Goal: Task Accomplishment & Management: Use online tool/utility

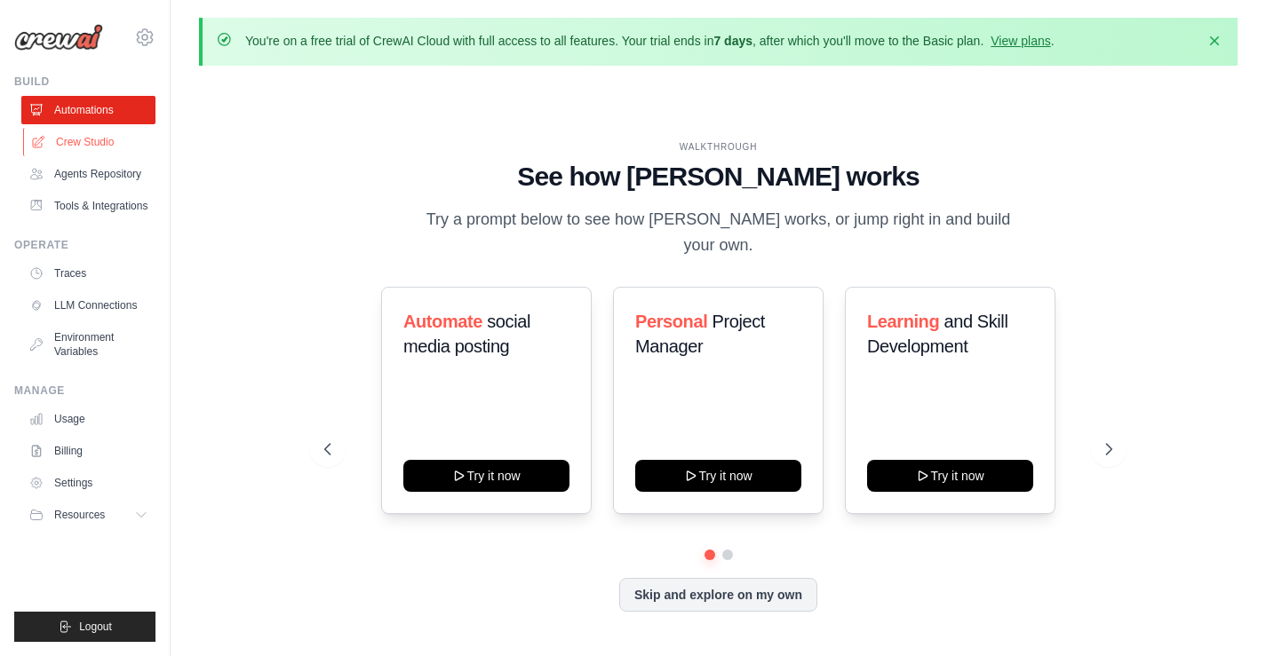
click at [58, 137] on link "Crew Studio" at bounding box center [90, 142] width 134 height 28
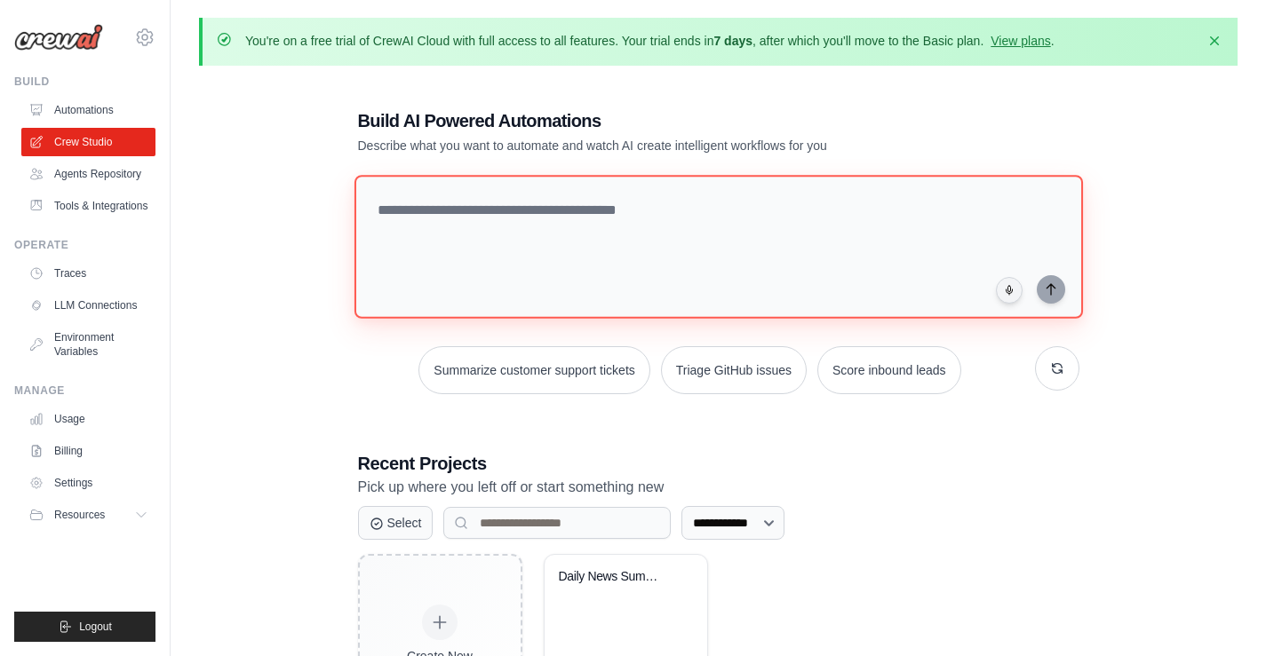
click at [477, 206] on textarea at bounding box center [718, 247] width 728 height 144
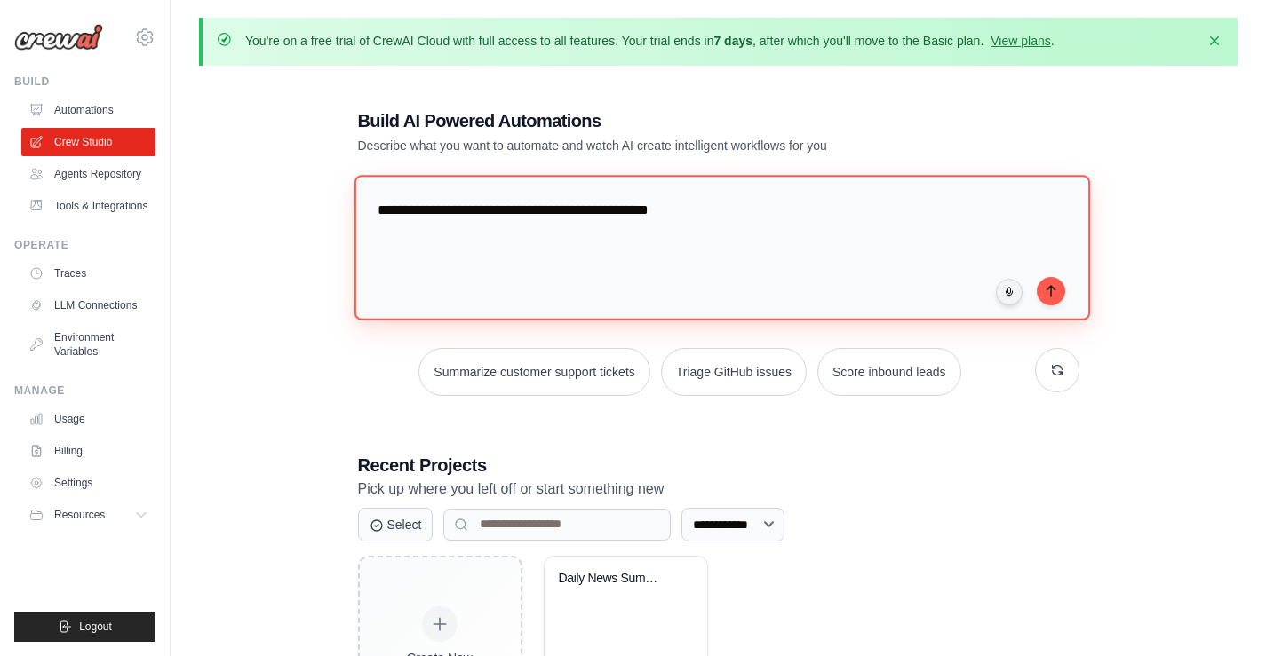
click at [574, 211] on textarea "**********" at bounding box center [722, 247] width 736 height 145
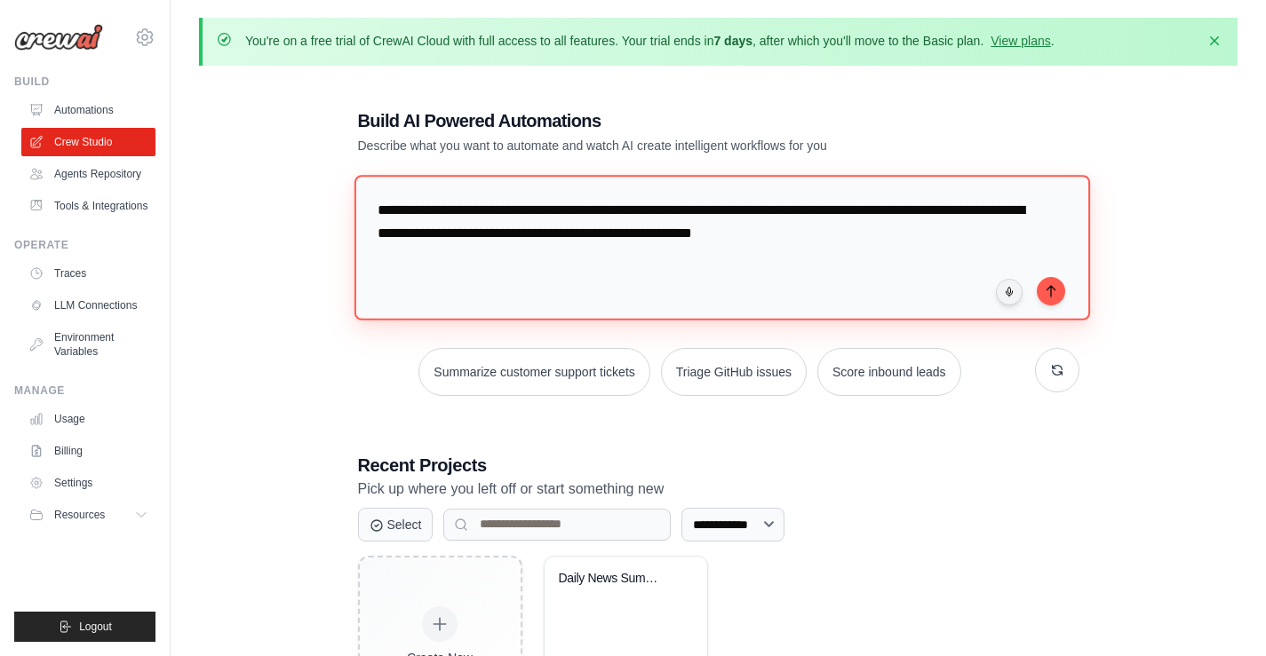
drag, startPoint x: 753, startPoint y: 231, endPoint x: 877, endPoint y: 235, distance: 123.5
click at [877, 235] on textarea "**********" at bounding box center [722, 247] width 736 height 145
click at [698, 211] on textarea "**********" at bounding box center [722, 247] width 736 height 145
click at [766, 235] on textarea "**********" at bounding box center [722, 247] width 736 height 145
type textarea "**********"
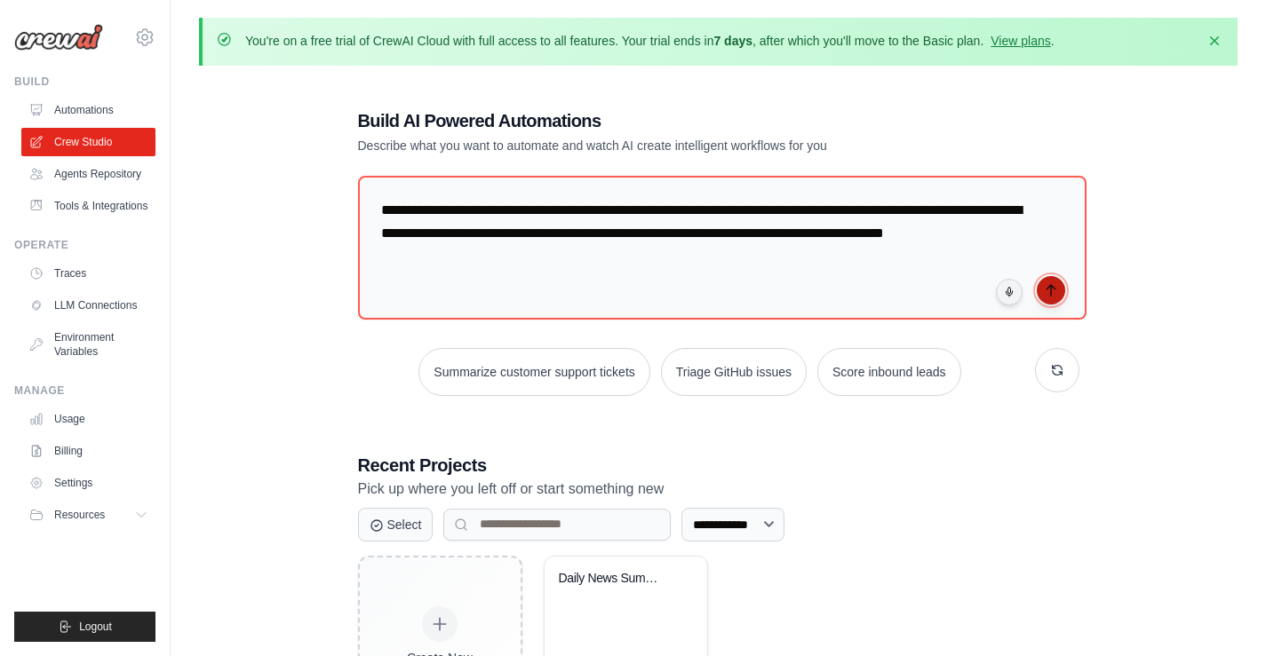
click at [1040, 291] on button "submit" at bounding box center [1051, 290] width 28 height 28
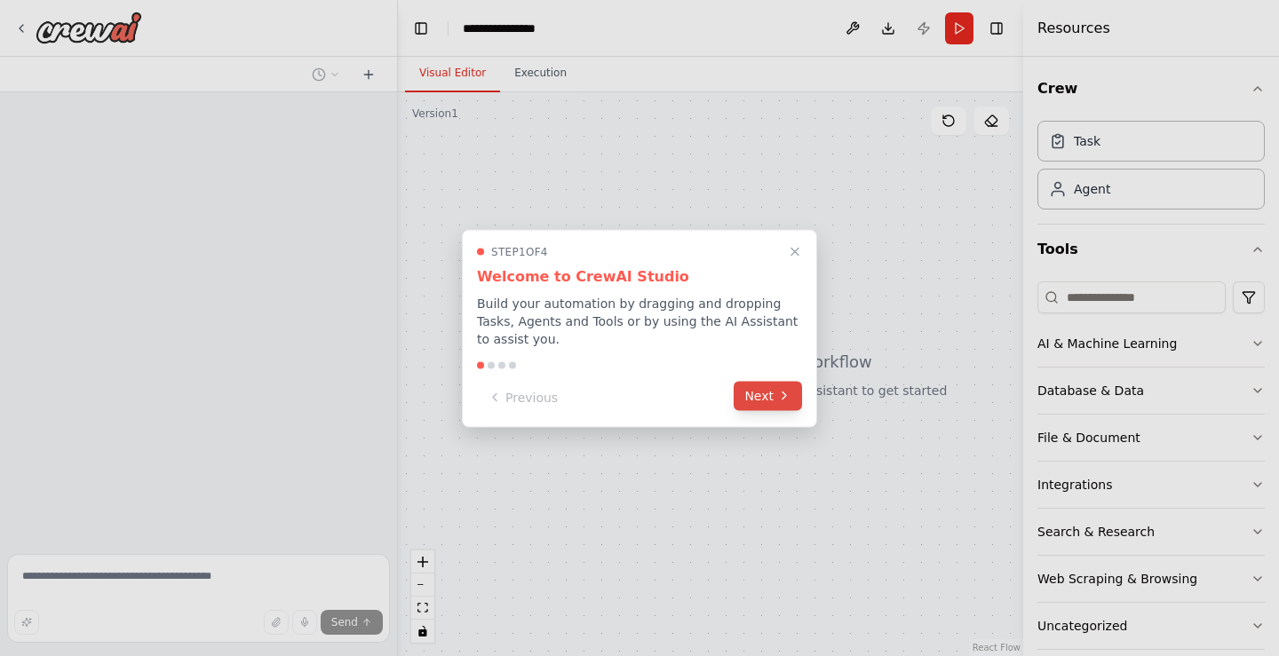
click at [772, 401] on button "Next" at bounding box center [768, 395] width 68 height 29
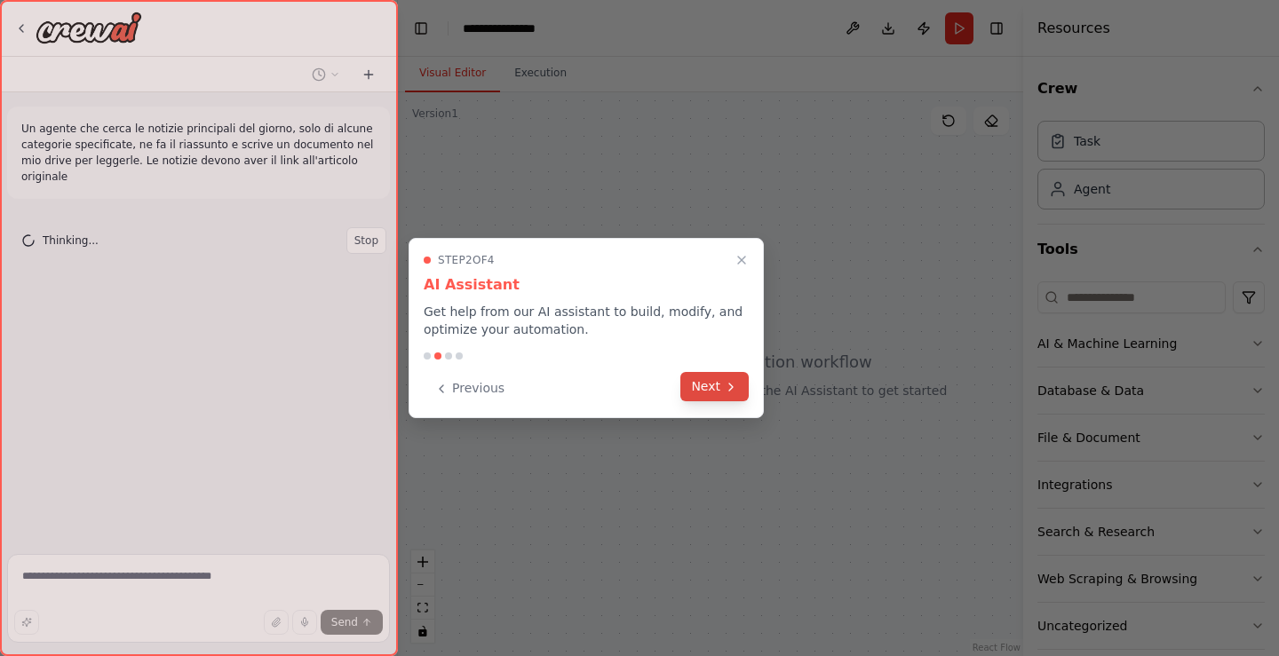
click at [712, 390] on button "Next" at bounding box center [714, 386] width 68 height 29
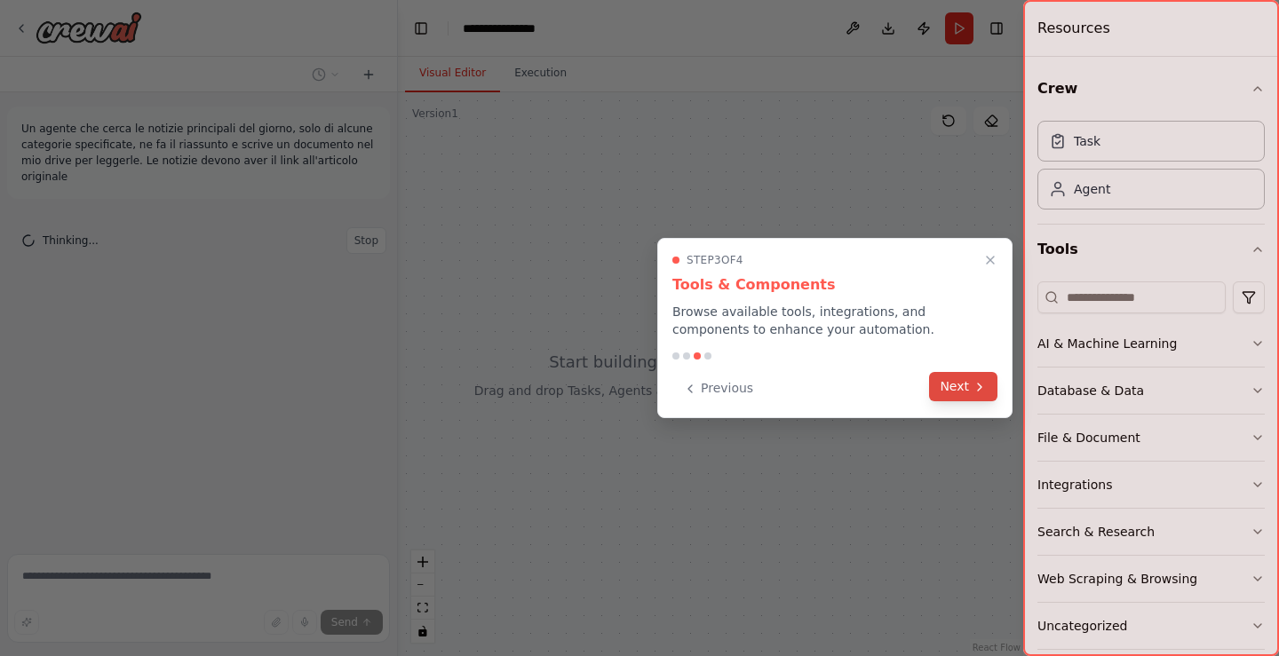
click at [972, 386] on button "Next" at bounding box center [963, 386] width 68 height 29
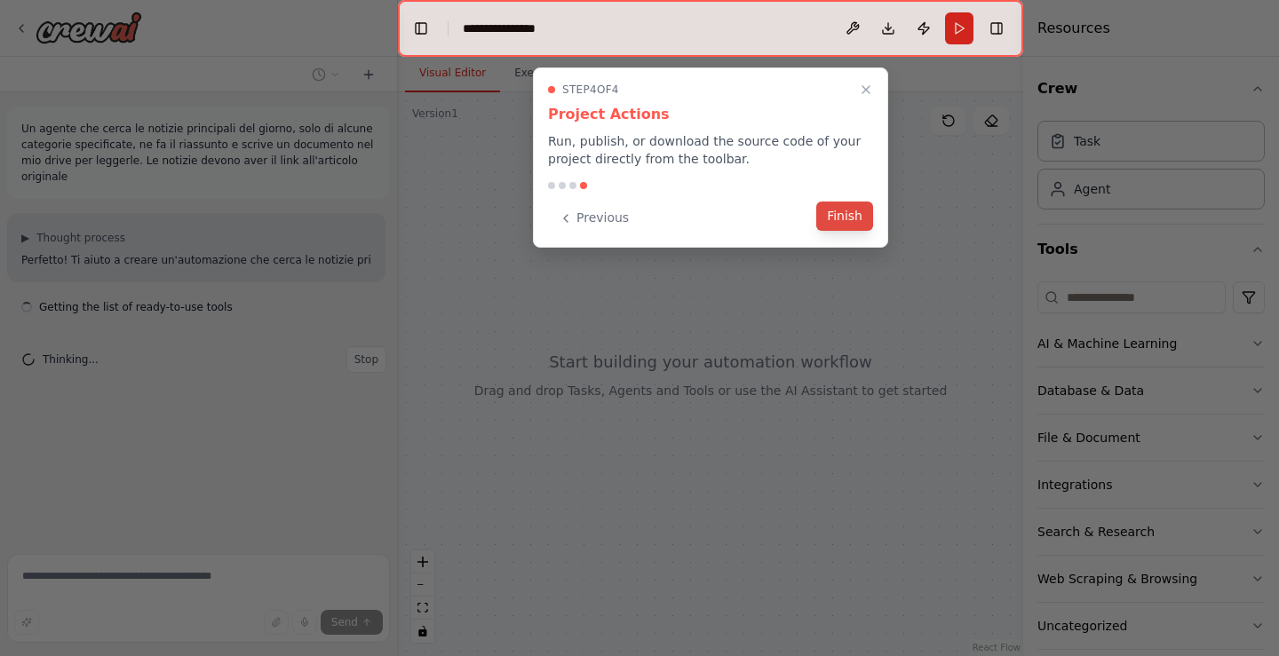
click at [853, 214] on button "Finish" at bounding box center [844, 216] width 57 height 29
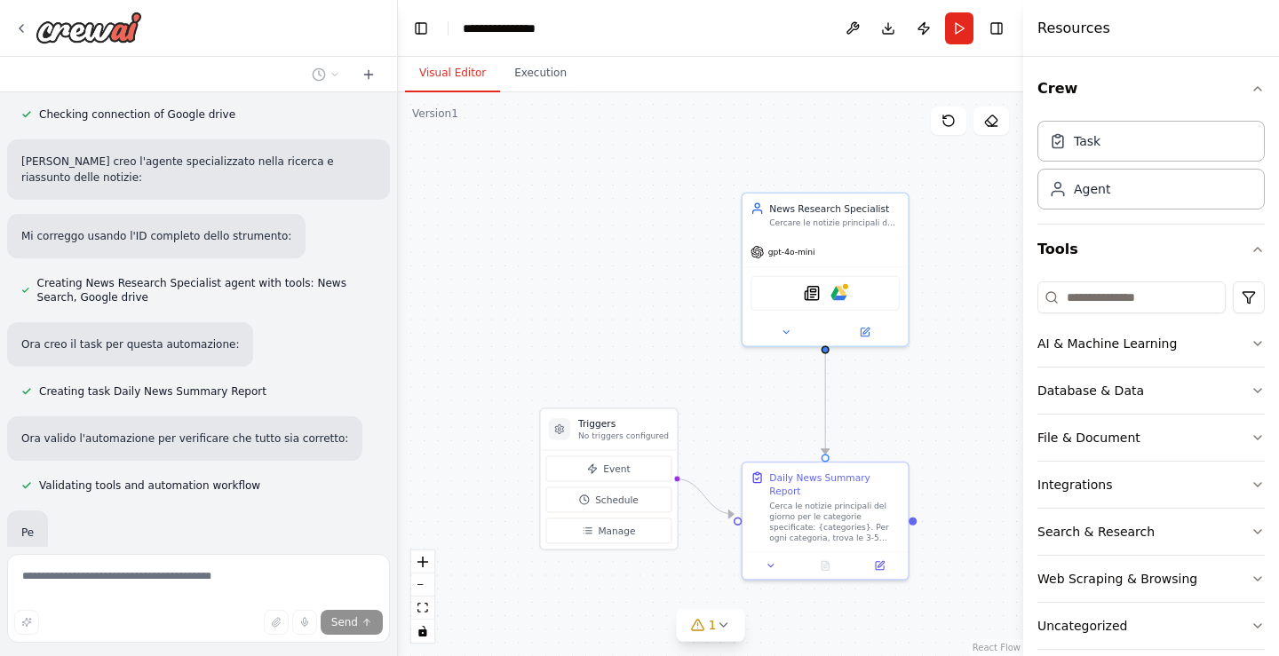
scroll to position [545, 0]
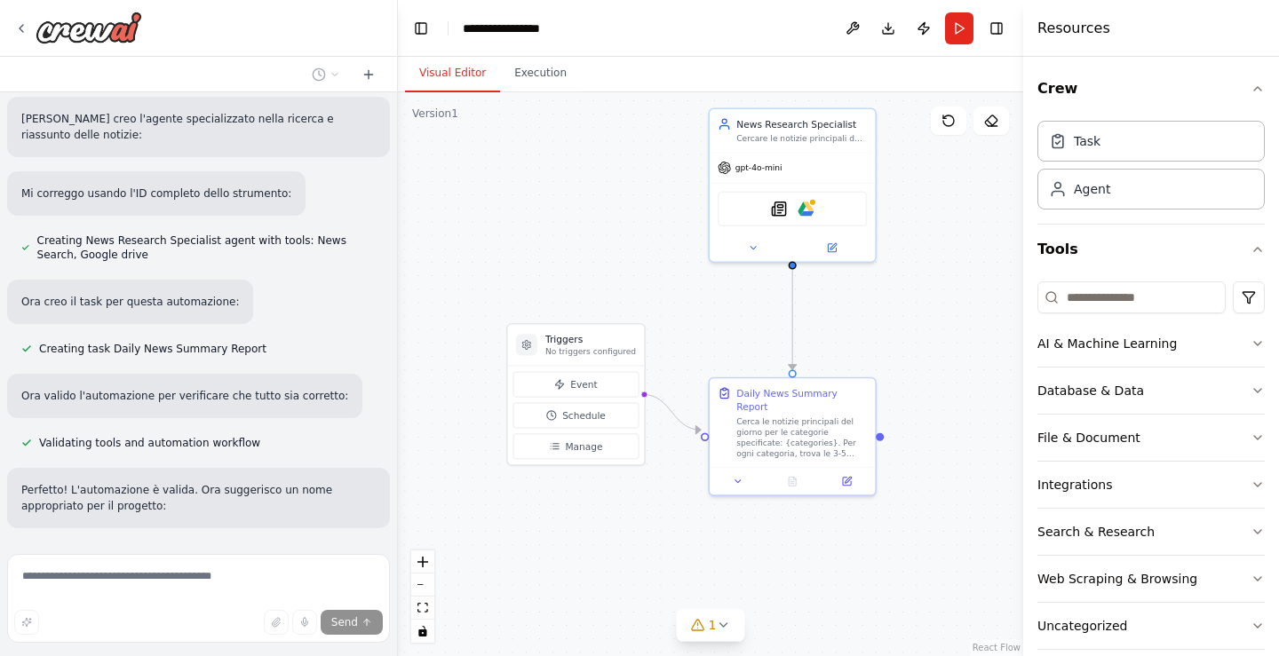
drag, startPoint x: 812, startPoint y: 372, endPoint x: 779, endPoint y: 288, distance: 90.6
click at [779, 288] on div ".deletable-edge-delete-btn { width: 20px; height: 20px; border: 0px solid #ffff…" at bounding box center [710, 374] width 625 height 564
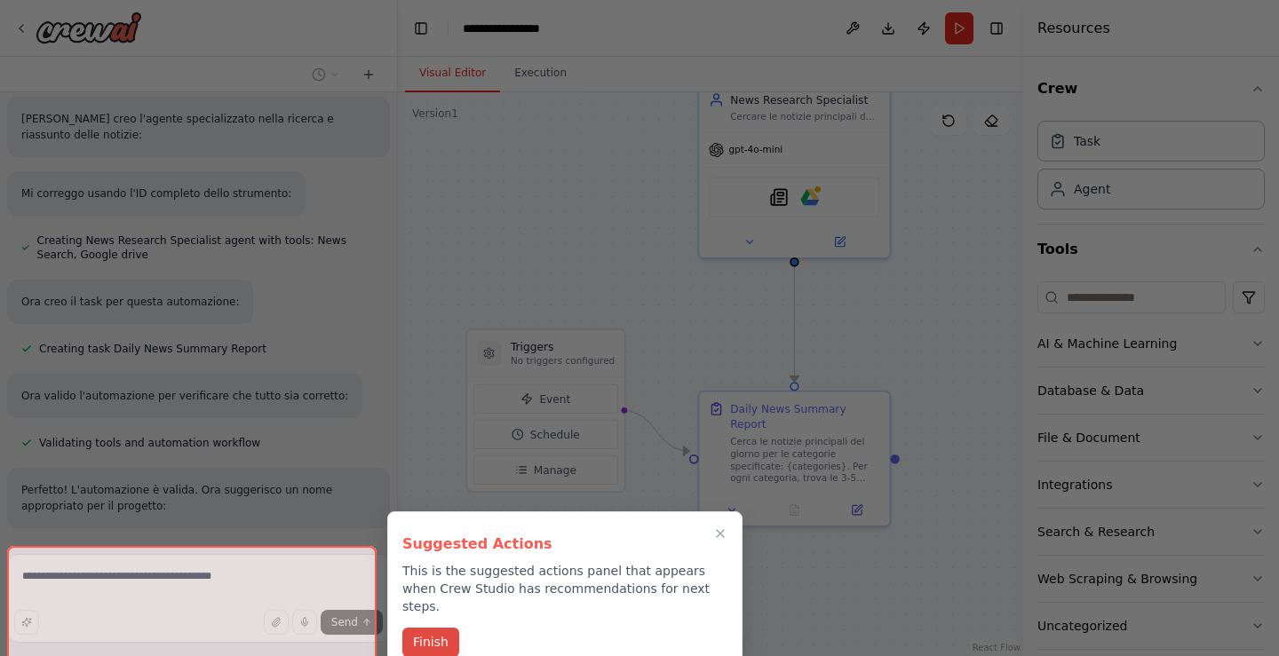
click at [417, 628] on button "Finish" at bounding box center [430, 642] width 57 height 29
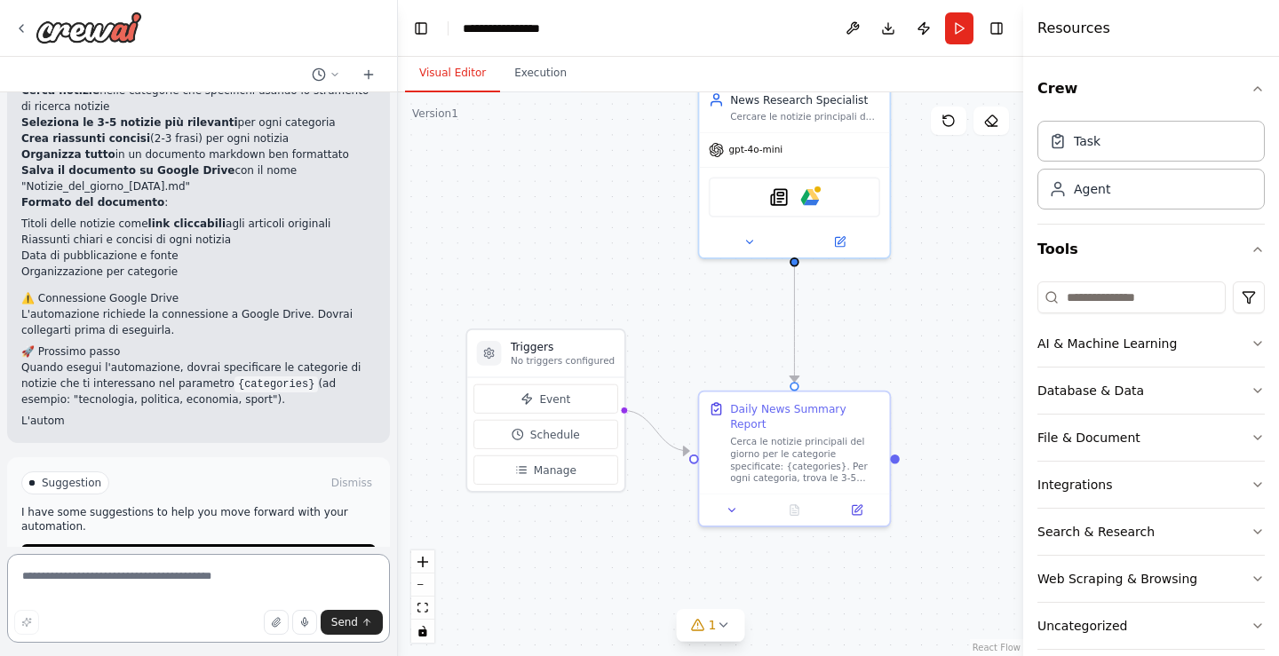
scroll to position [1188, 0]
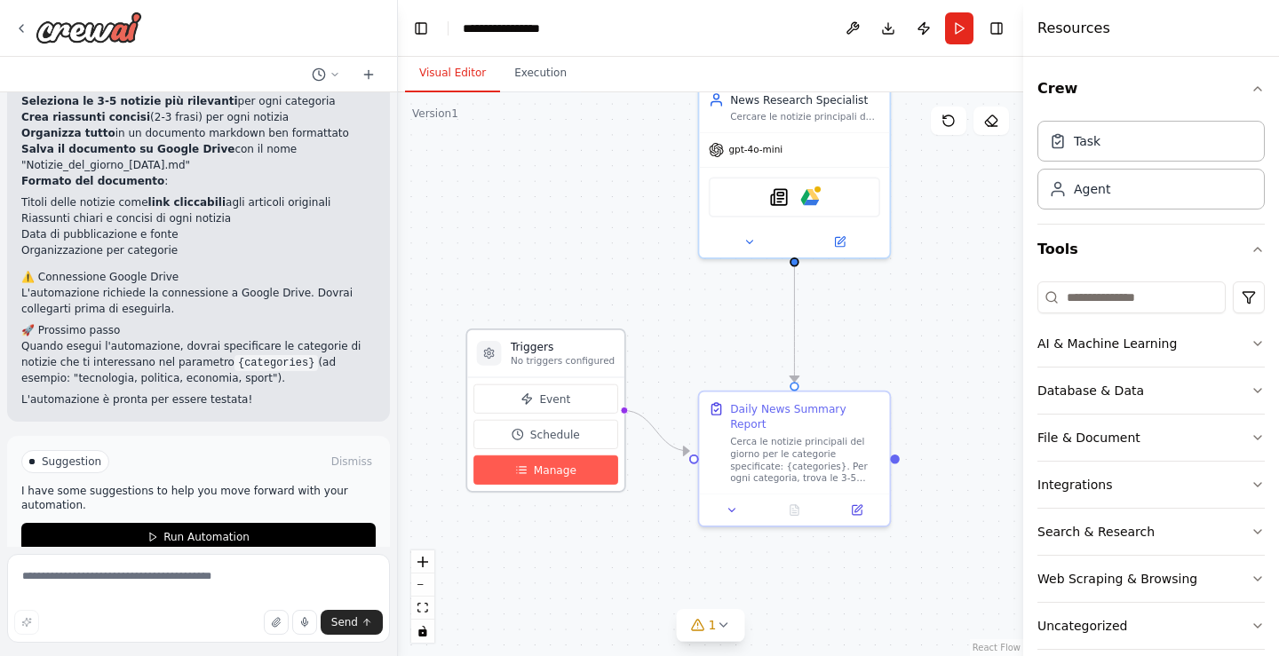
click at [552, 467] on span "Manage" at bounding box center [555, 470] width 43 height 15
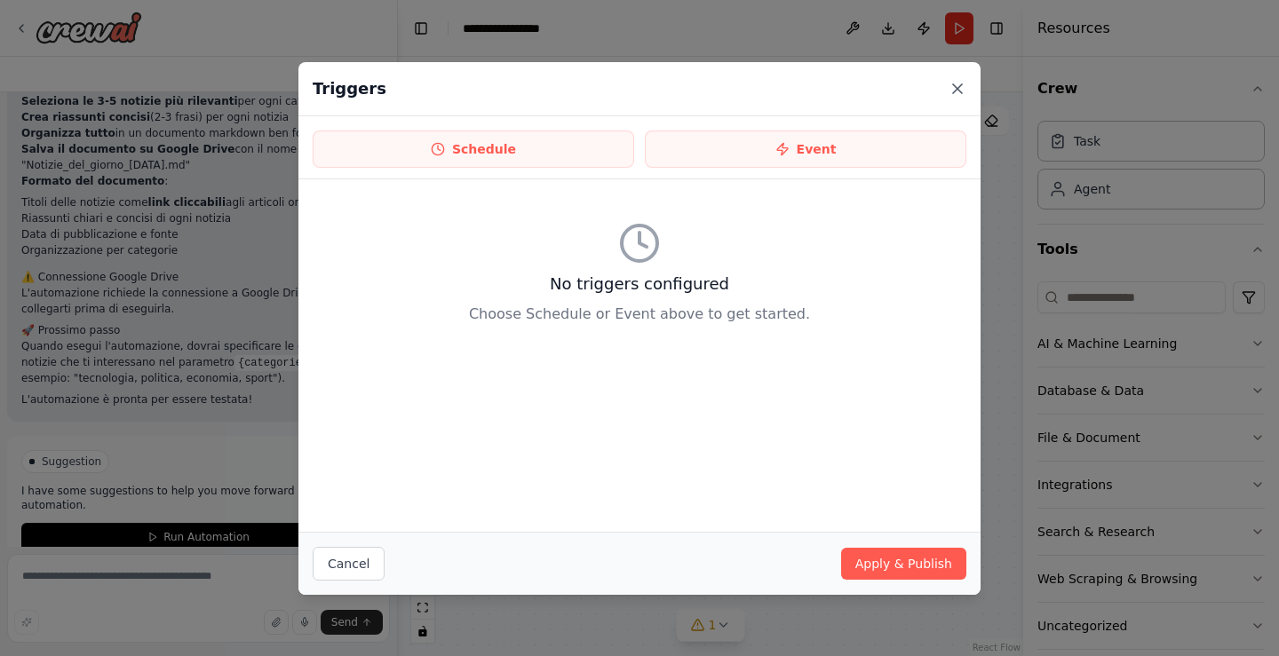
click at [957, 92] on icon at bounding box center [958, 89] width 18 height 18
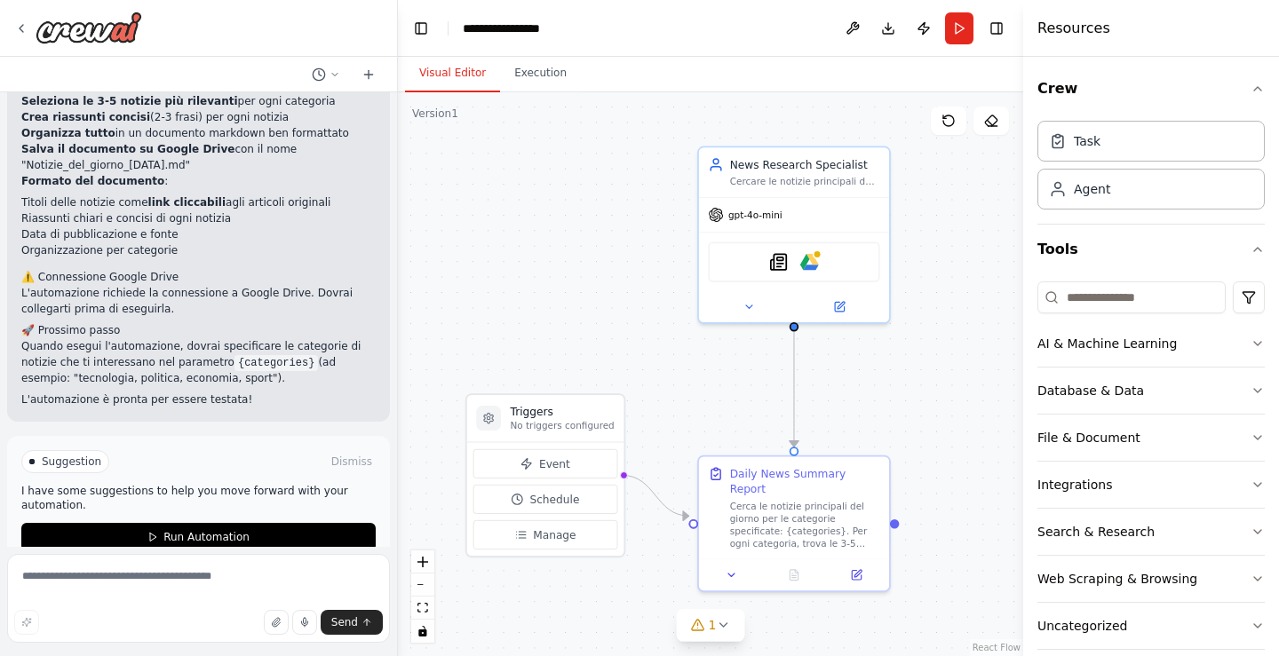
drag, startPoint x: 785, startPoint y: 273, endPoint x: 779, endPoint y: 338, distance: 65.1
click at [779, 338] on div ".deletable-edge-delete-btn { width: 20px; height: 20px; border: 0px solid #ffff…" at bounding box center [710, 374] width 625 height 564
click at [768, 219] on div "gpt-4o-mini" at bounding box center [794, 212] width 190 height 34
click at [765, 211] on span "gpt-4o-mini" at bounding box center [755, 212] width 54 height 12
click at [843, 310] on icon at bounding box center [839, 304] width 12 height 12
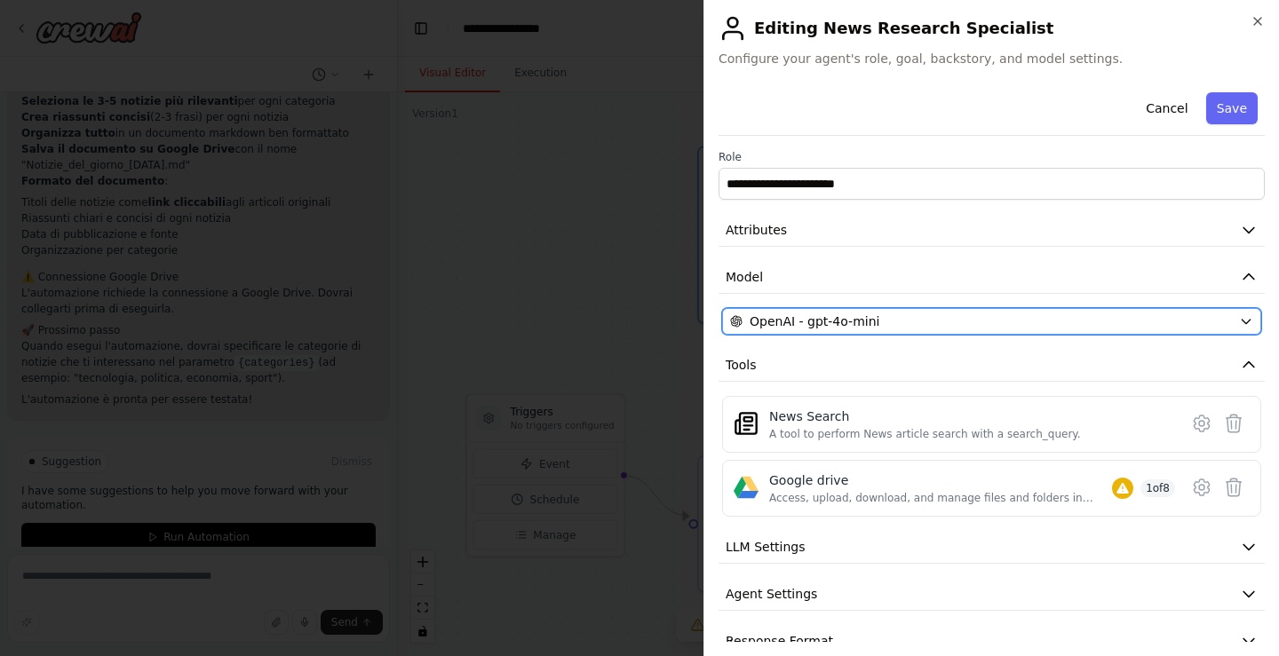
click at [890, 322] on div "OpenAI - gpt-4o-mini" at bounding box center [981, 322] width 502 height 18
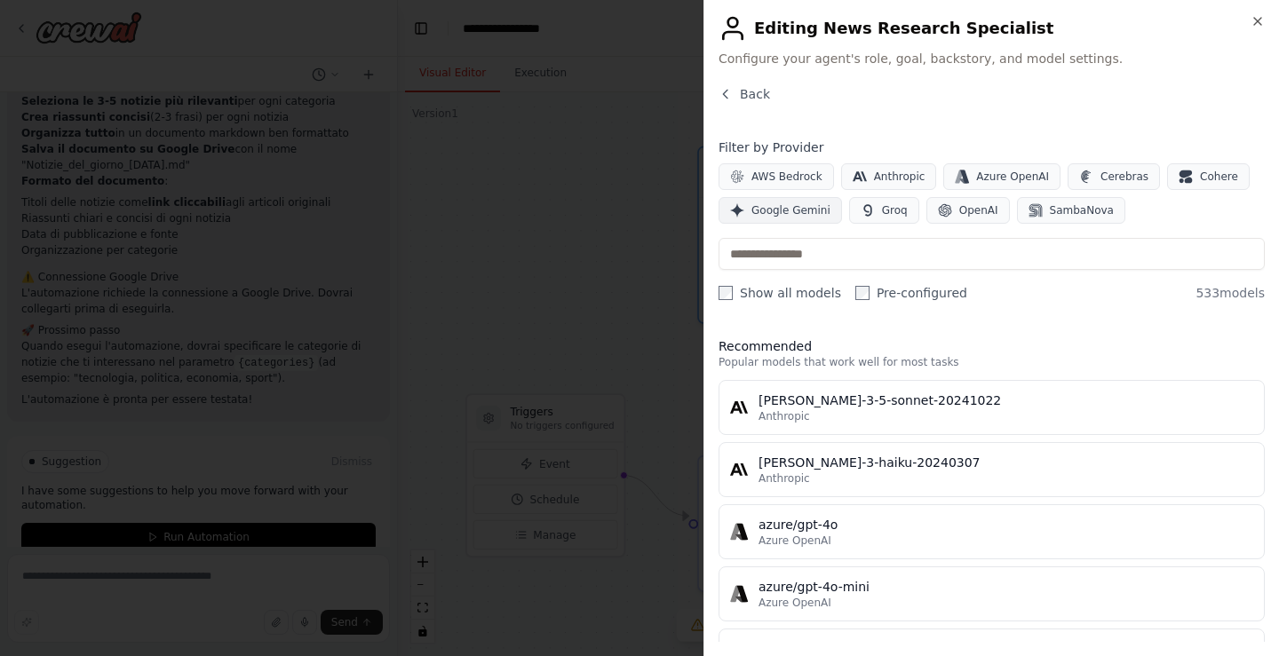
click at [786, 211] on span "Google Gemini" at bounding box center [791, 210] width 79 height 14
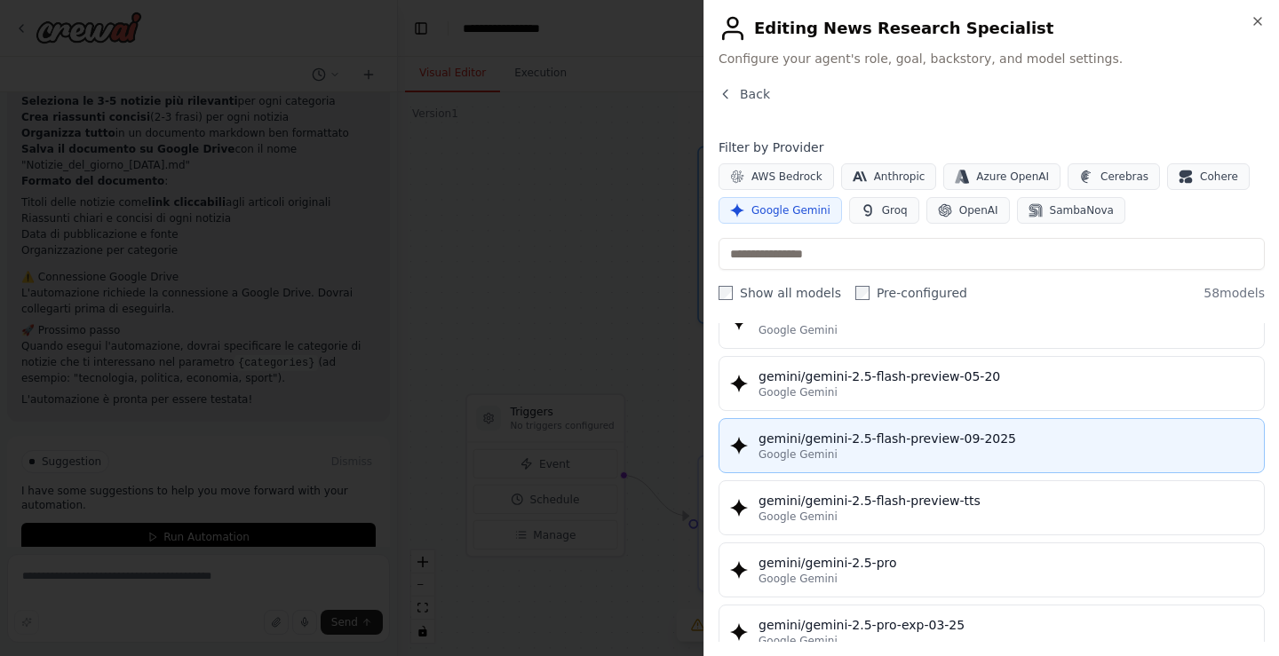
scroll to position [1866, 0]
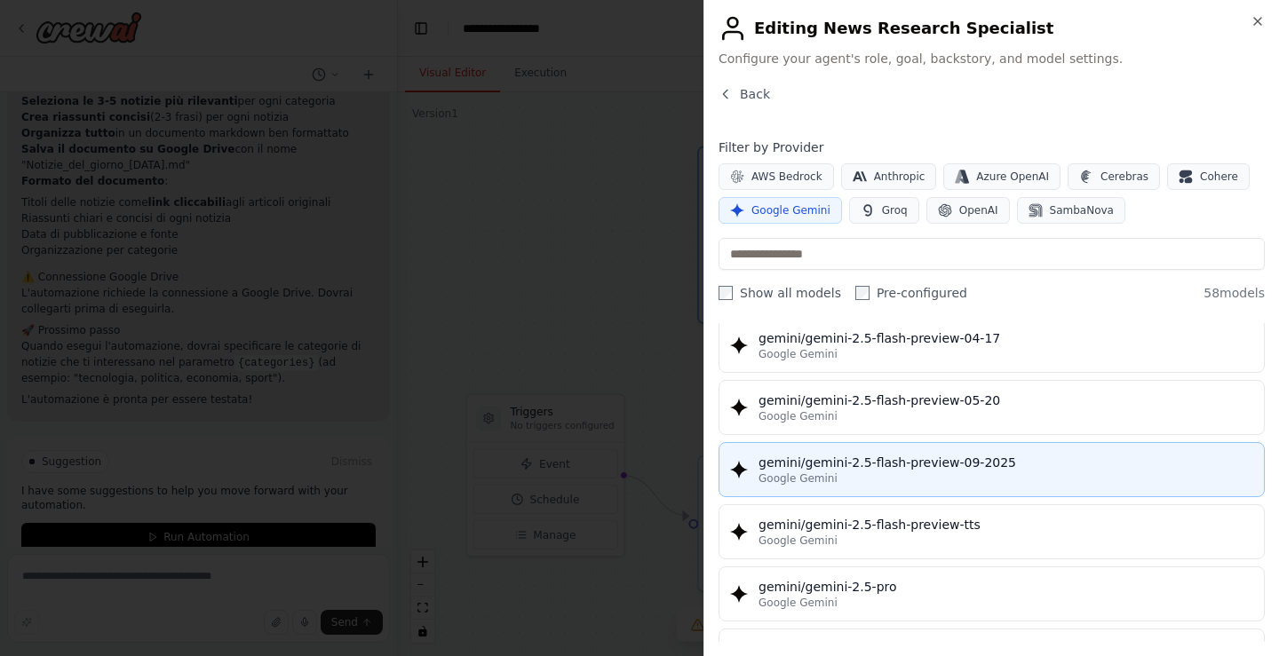
click at [855, 461] on div "gemini/gemini-2.5-flash-preview-09-2025" at bounding box center [1006, 463] width 495 height 18
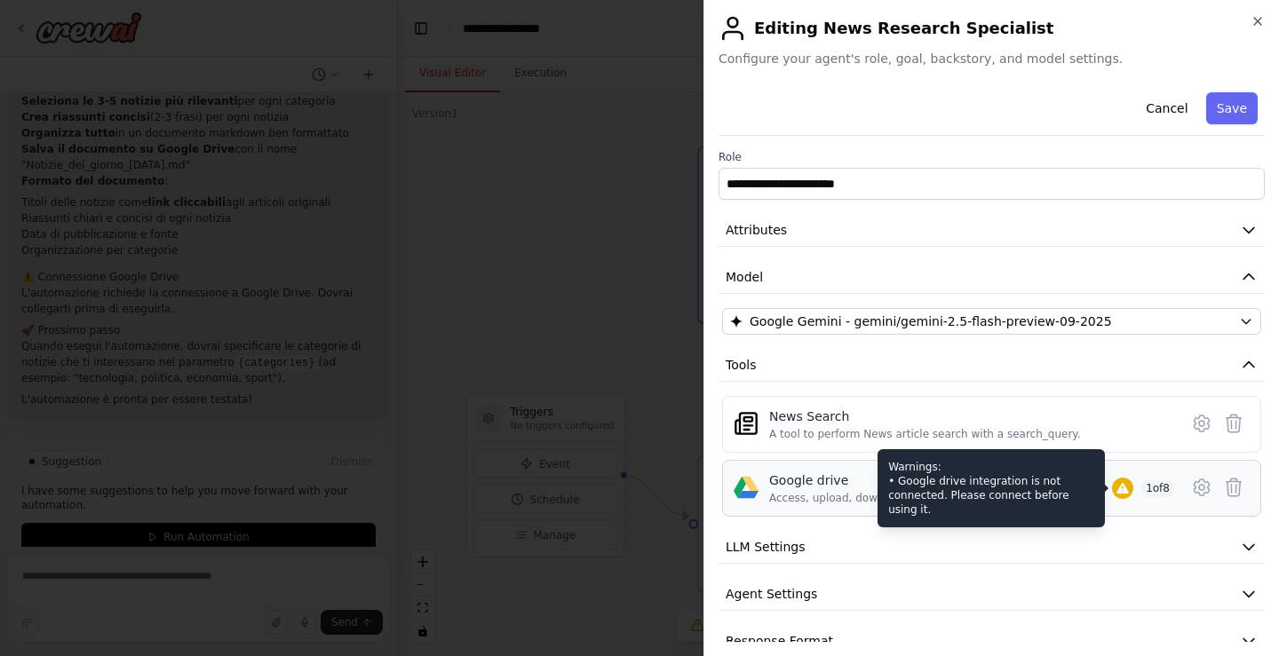
click at [1117, 490] on icon at bounding box center [1123, 488] width 12 height 11
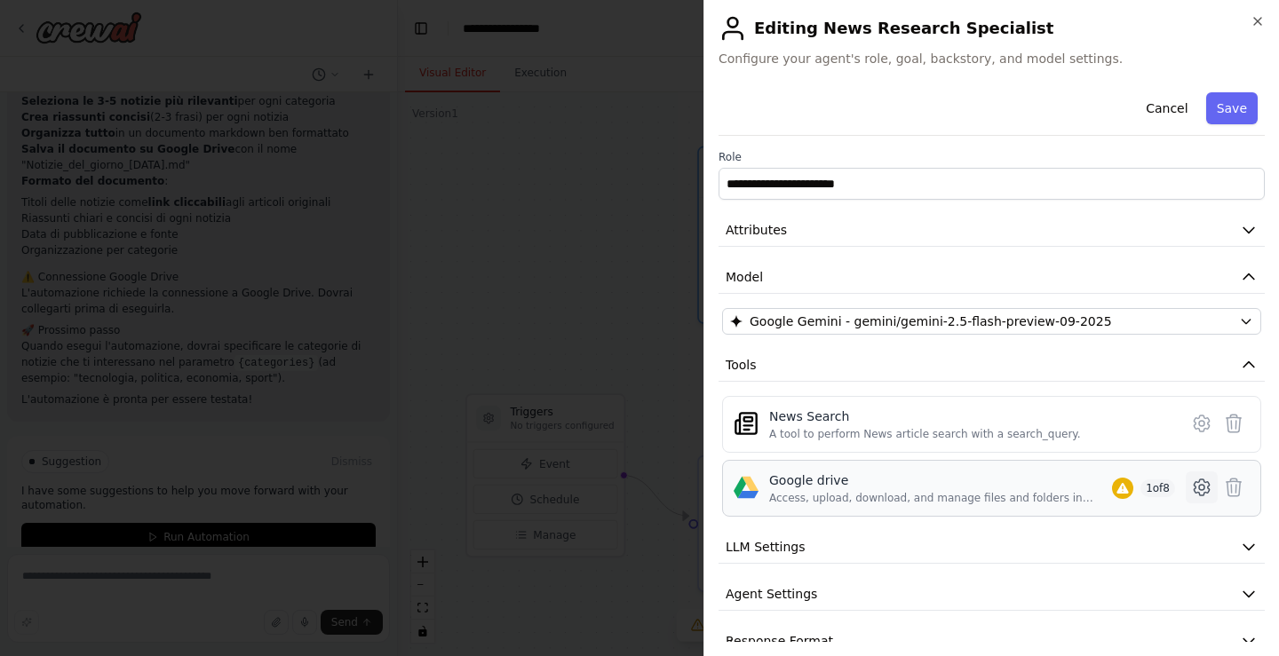
click at [1194, 481] on icon at bounding box center [1201, 488] width 15 height 16
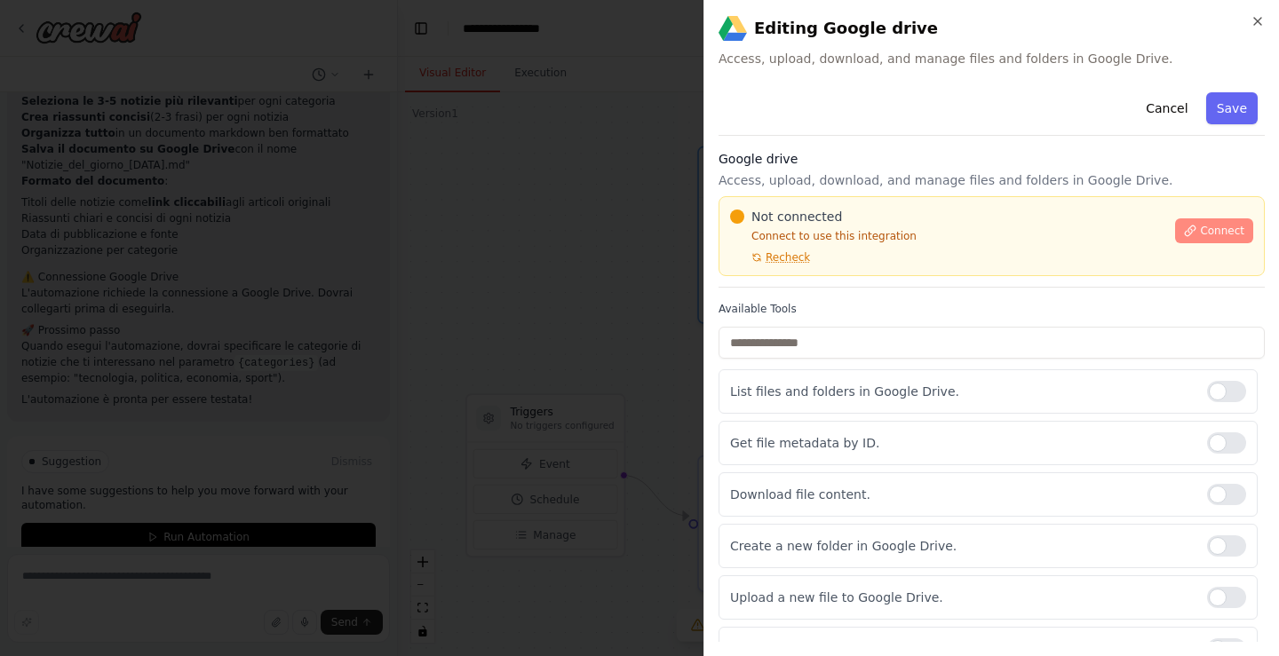
click at [1206, 229] on span "Connect" at bounding box center [1222, 231] width 44 height 14
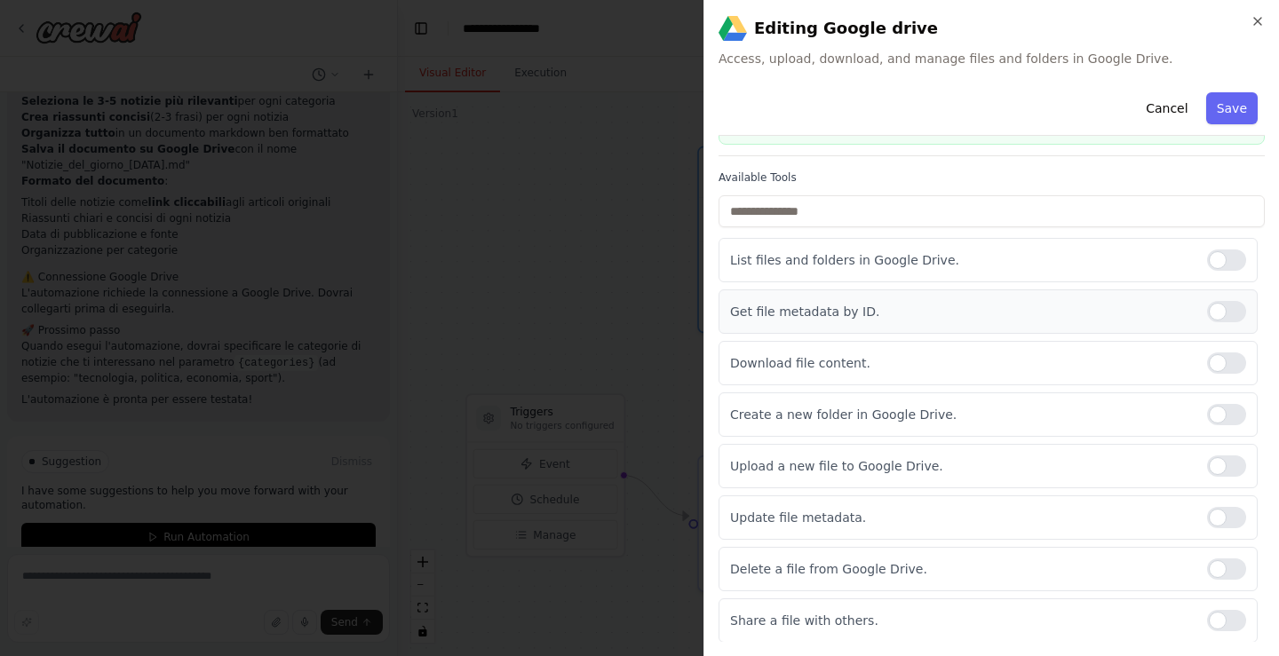
scroll to position [93, 0]
click at [1206, 114] on button "Save" at bounding box center [1232, 108] width 52 height 32
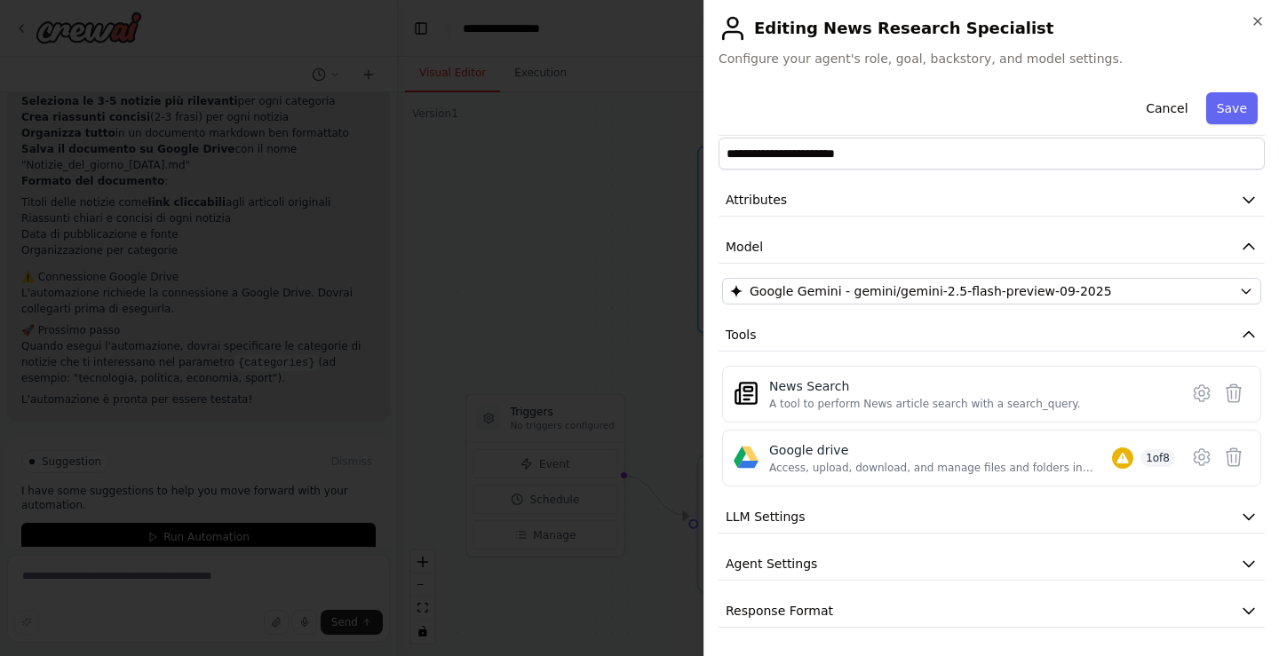
scroll to position [30, 0]
click at [1210, 105] on button "Save" at bounding box center [1232, 108] width 52 height 32
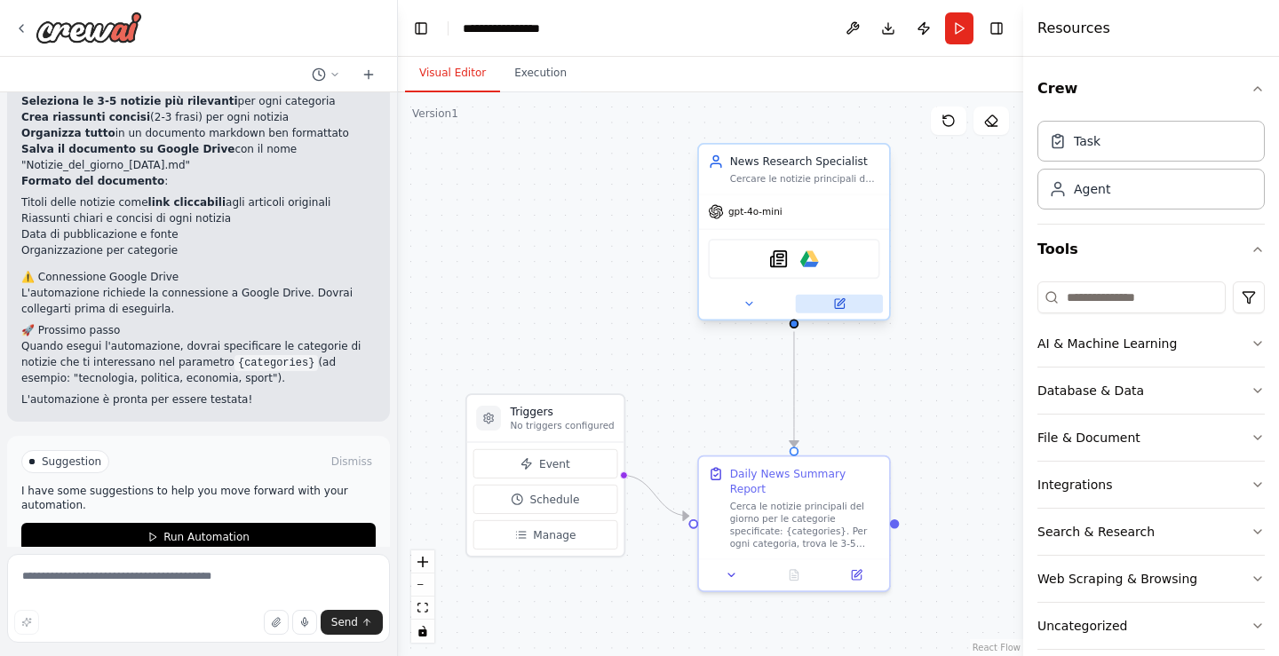
click at [850, 308] on button at bounding box center [839, 304] width 87 height 19
click at [850, 300] on button at bounding box center [839, 304] width 87 height 19
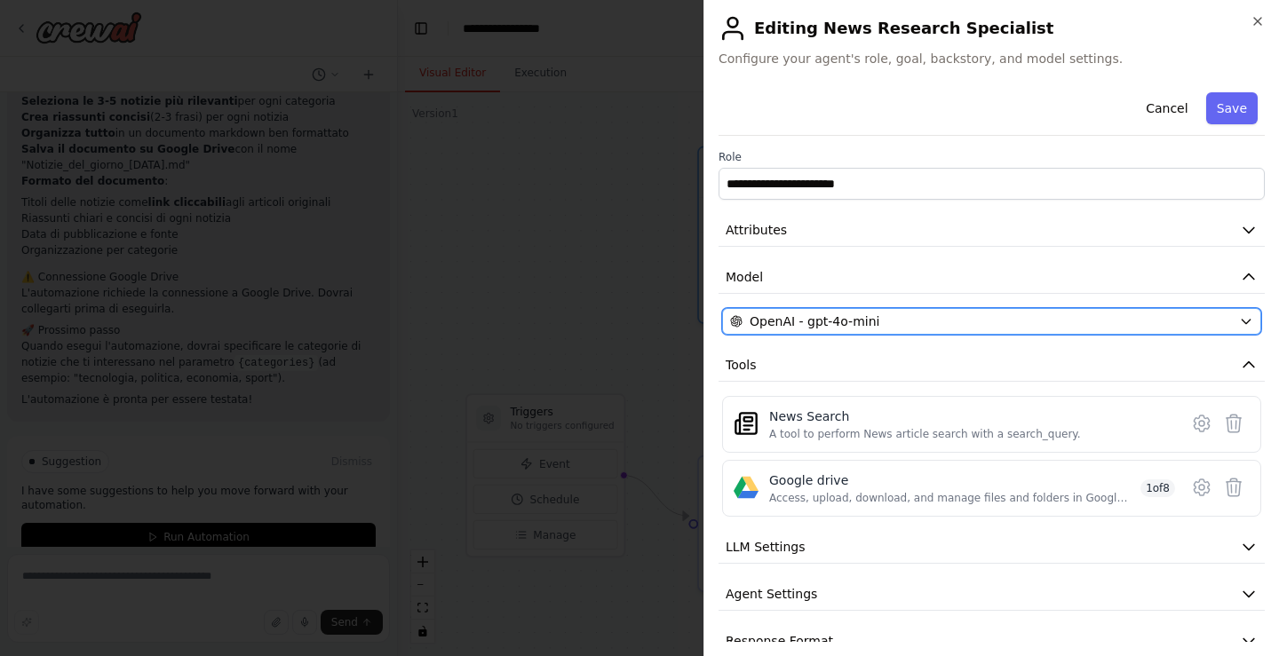
click at [862, 318] on span "OpenAI - gpt-4o-mini" at bounding box center [815, 322] width 130 height 18
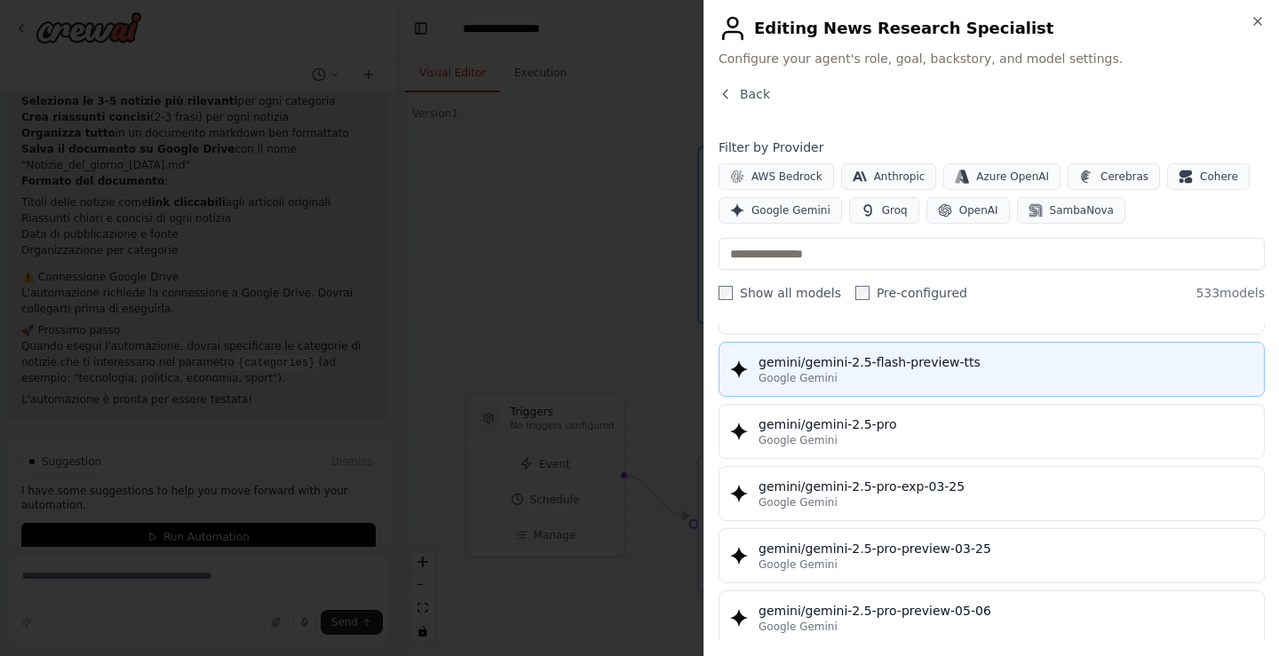
scroll to position [21211, 0]
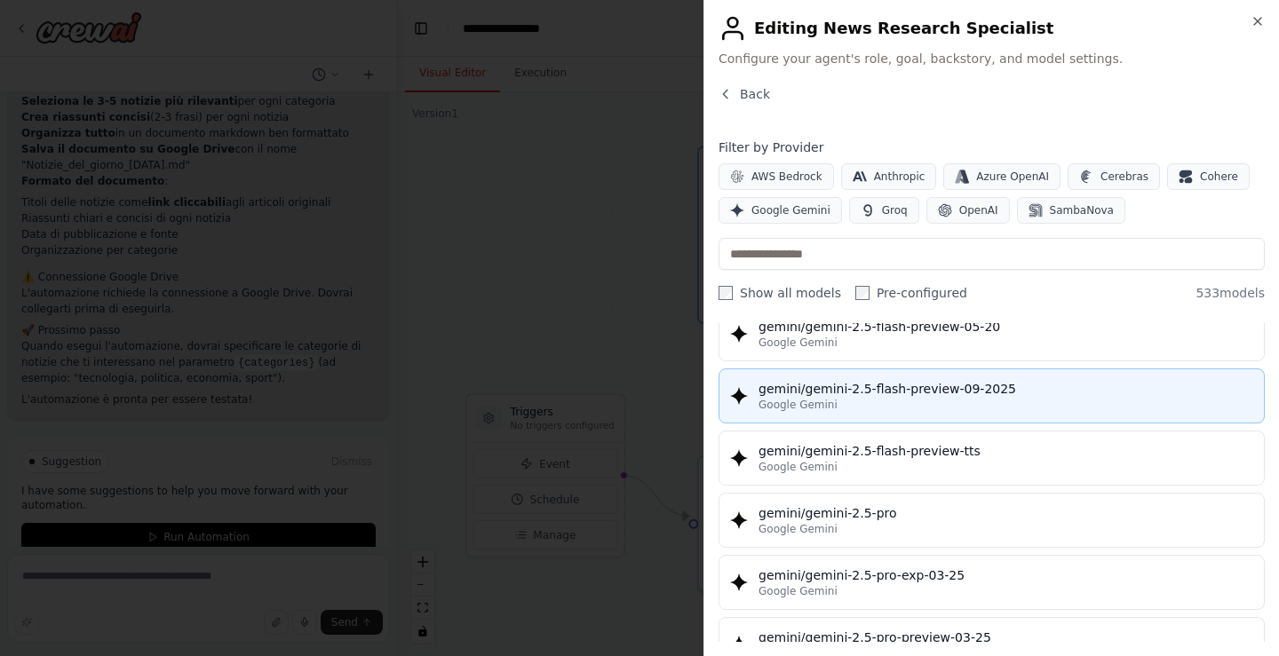
click at [964, 394] on div "gemini/gemini-2.5-flash-preview-09-2025" at bounding box center [1006, 389] width 495 height 18
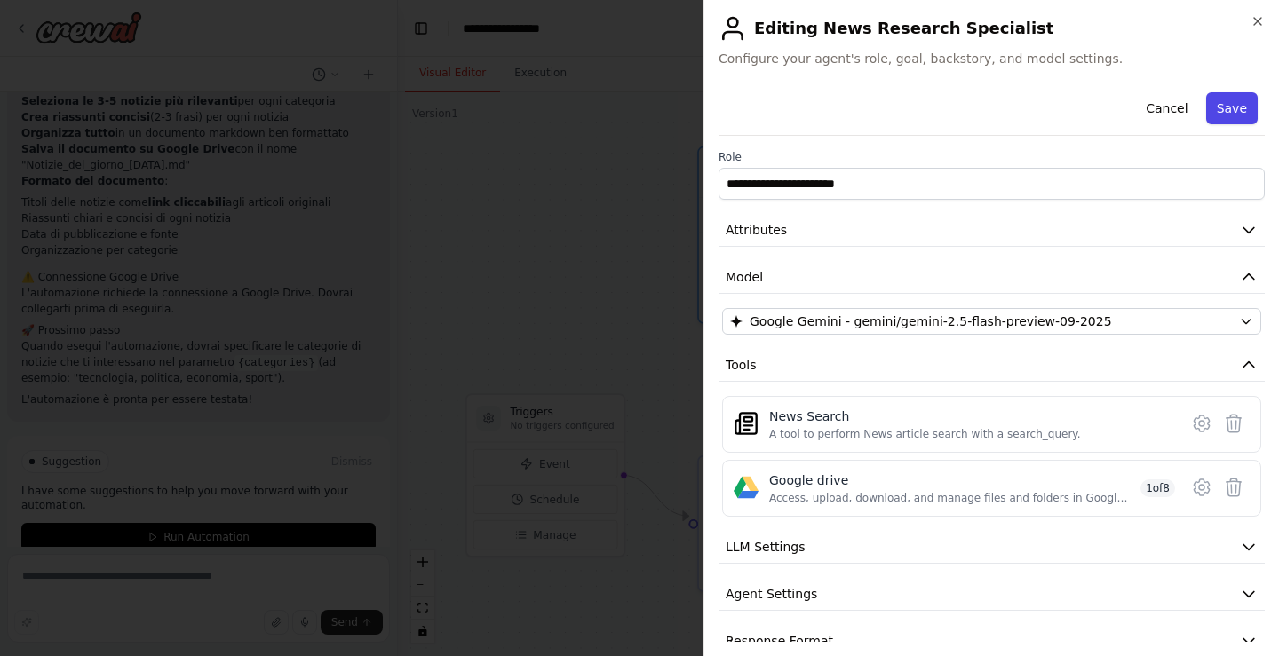
click at [1233, 115] on button "Save" at bounding box center [1232, 108] width 52 height 32
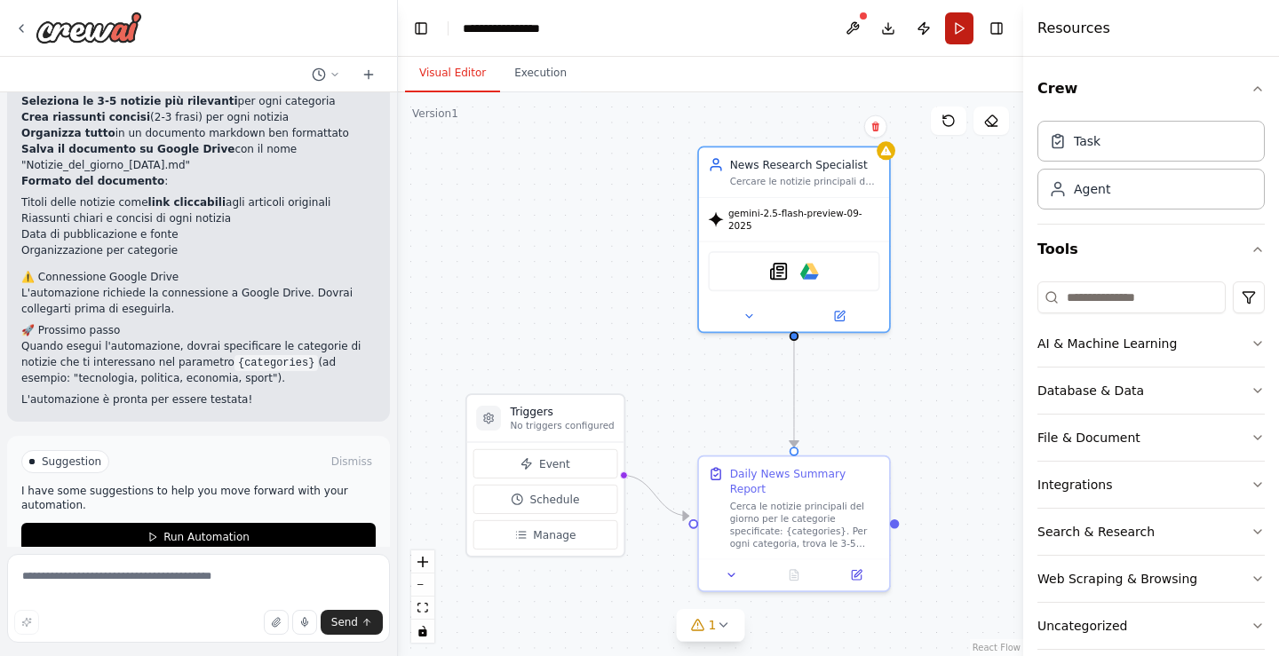
click at [968, 37] on button "Run" at bounding box center [959, 28] width 28 height 32
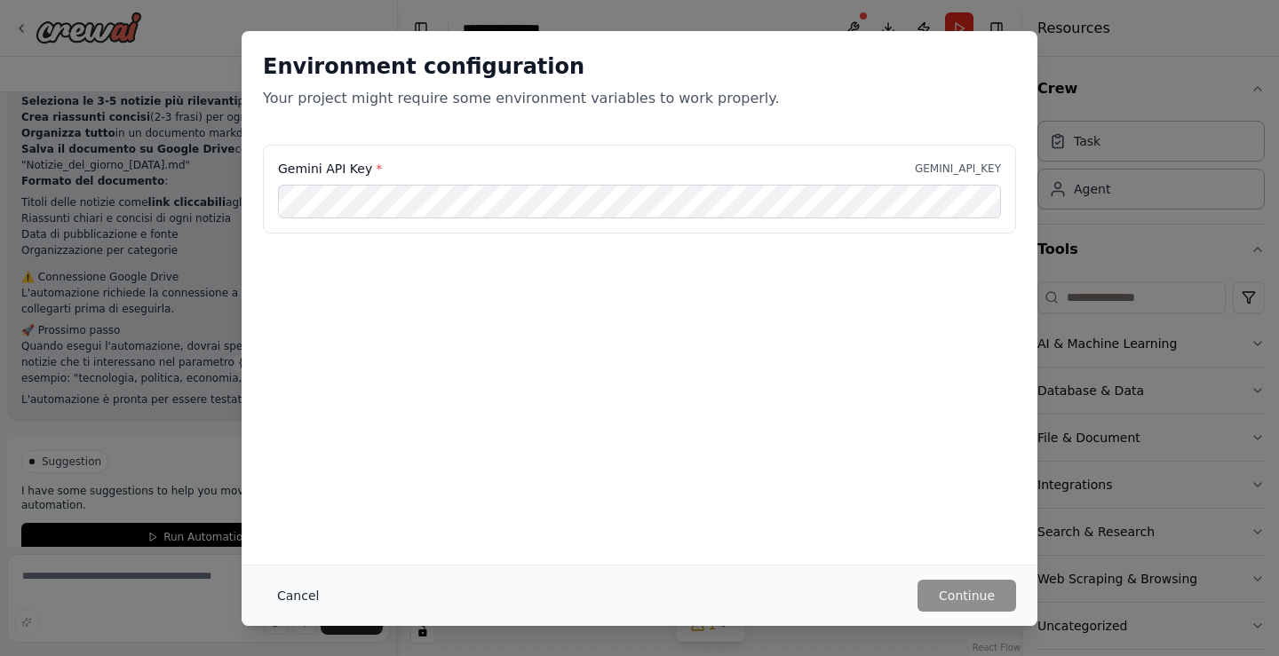
click at [306, 596] on button "Cancel" at bounding box center [298, 596] width 70 height 32
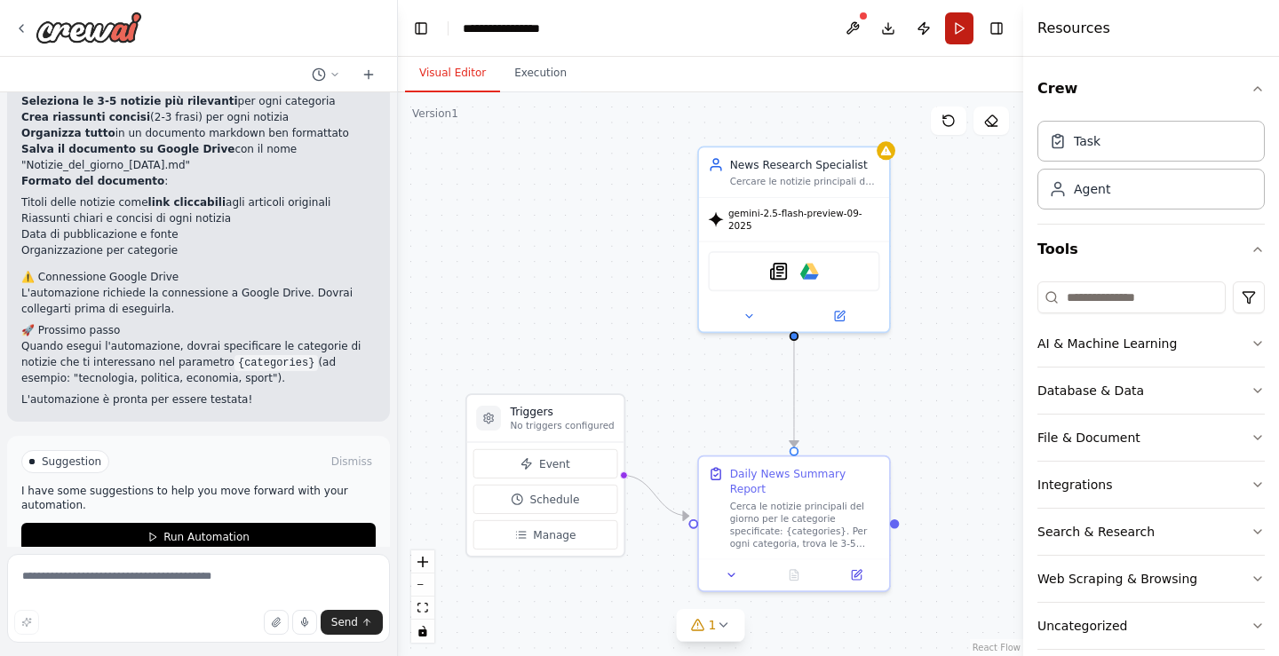
click at [963, 32] on button "Run" at bounding box center [959, 28] width 28 height 32
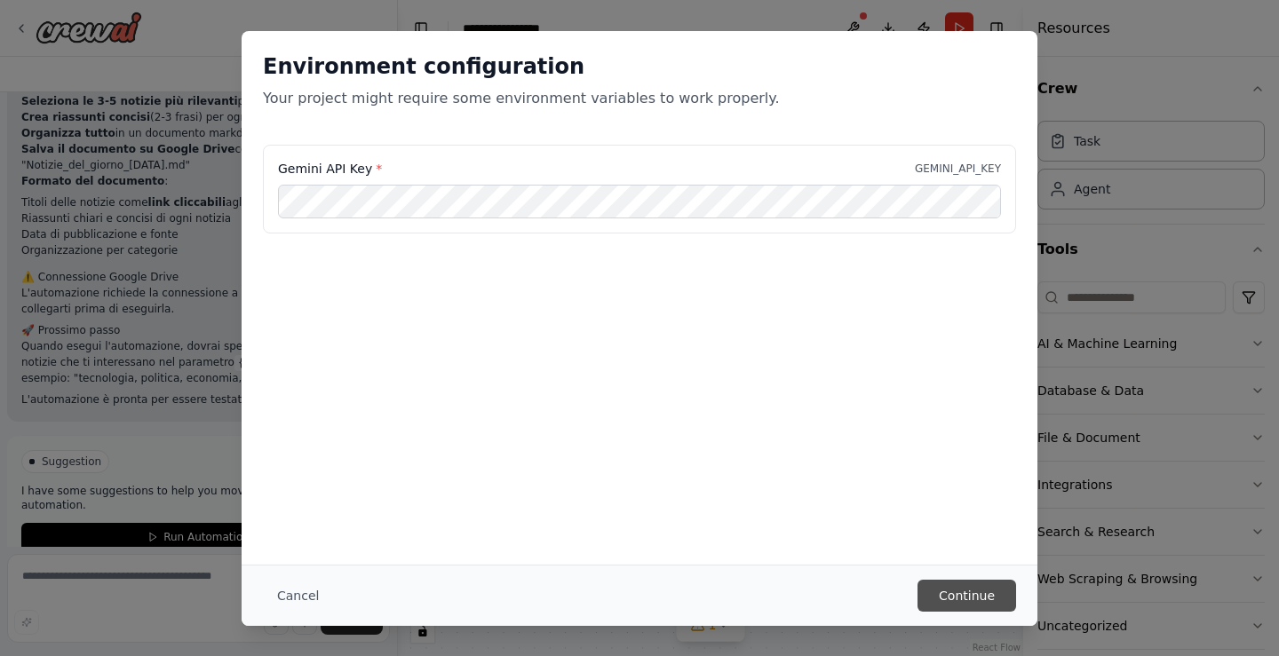
click at [962, 584] on button "Continue" at bounding box center [967, 596] width 99 height 32
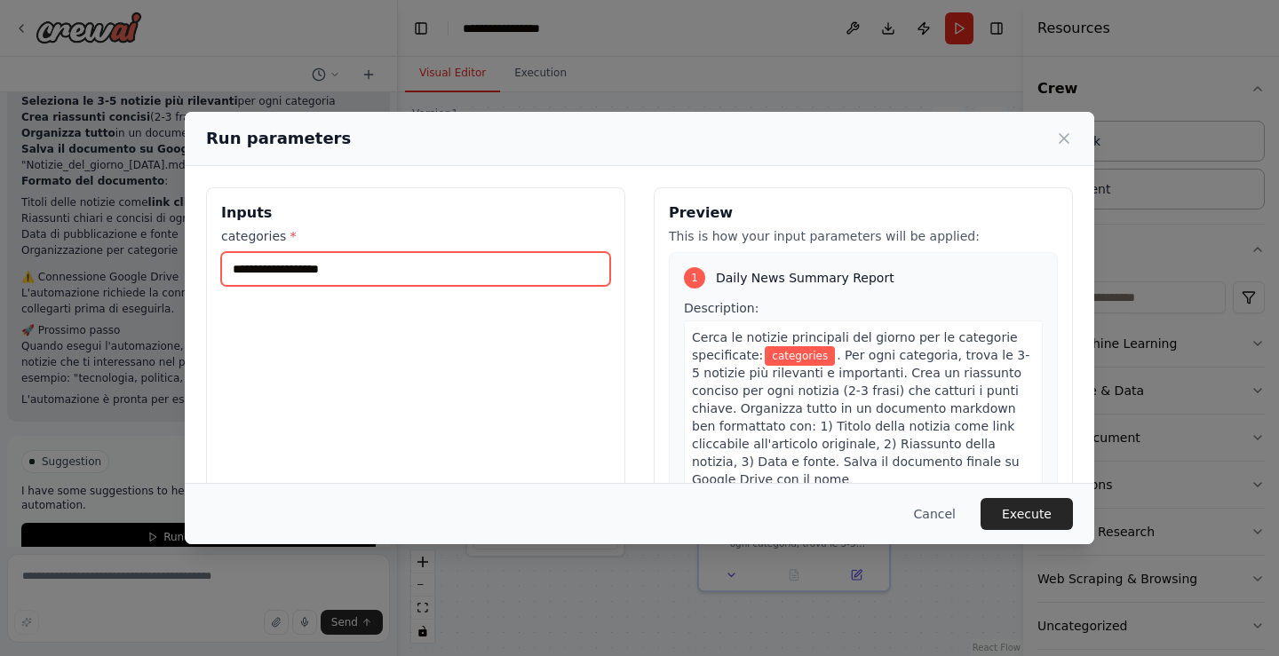
click at [463, 267] on input "categories *" at bounding box center [415, 269] width 389 height 34
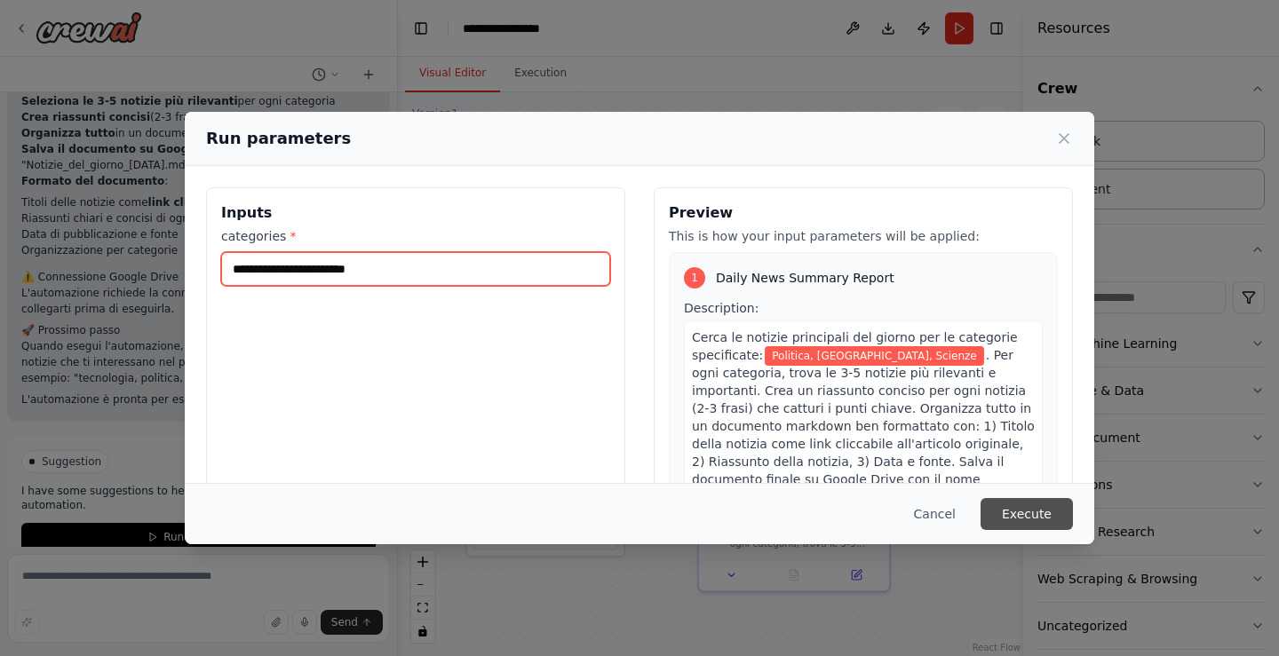
type input "**********"
click at [1012, 506] on button "Execute" at bounding box center [1027, 514] width 92 height 32
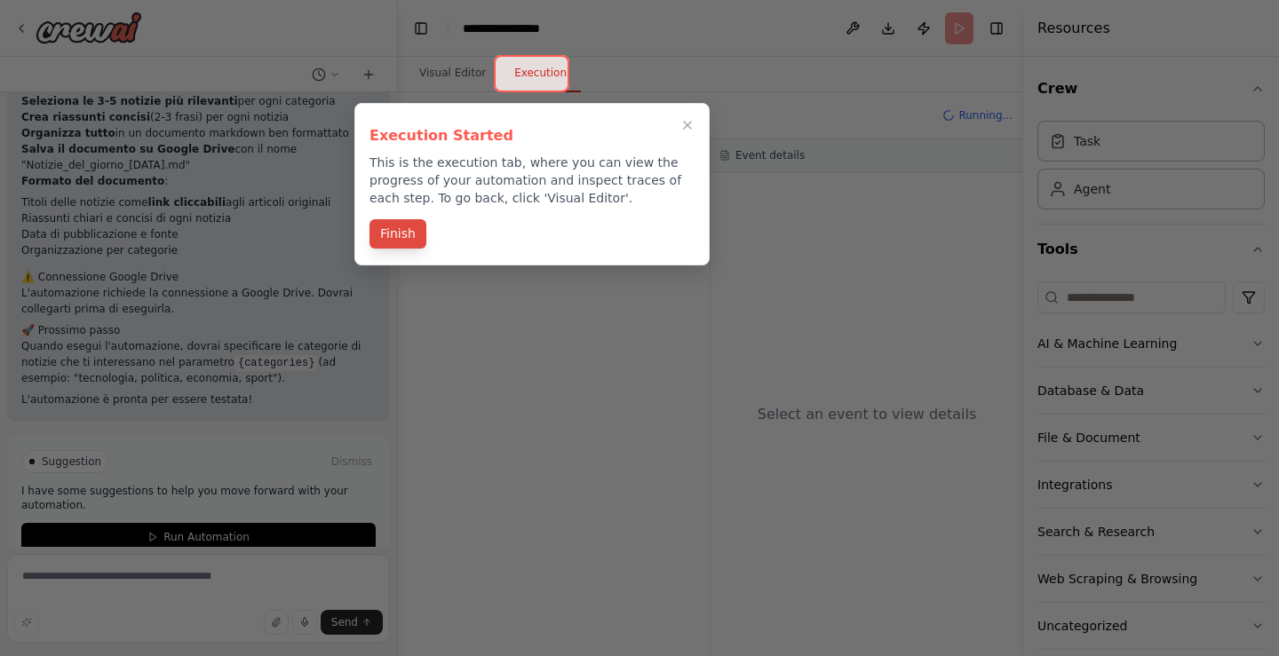
click at [402, 232] on button "Finish" at bounding box center [398, 233] width 57 height 29
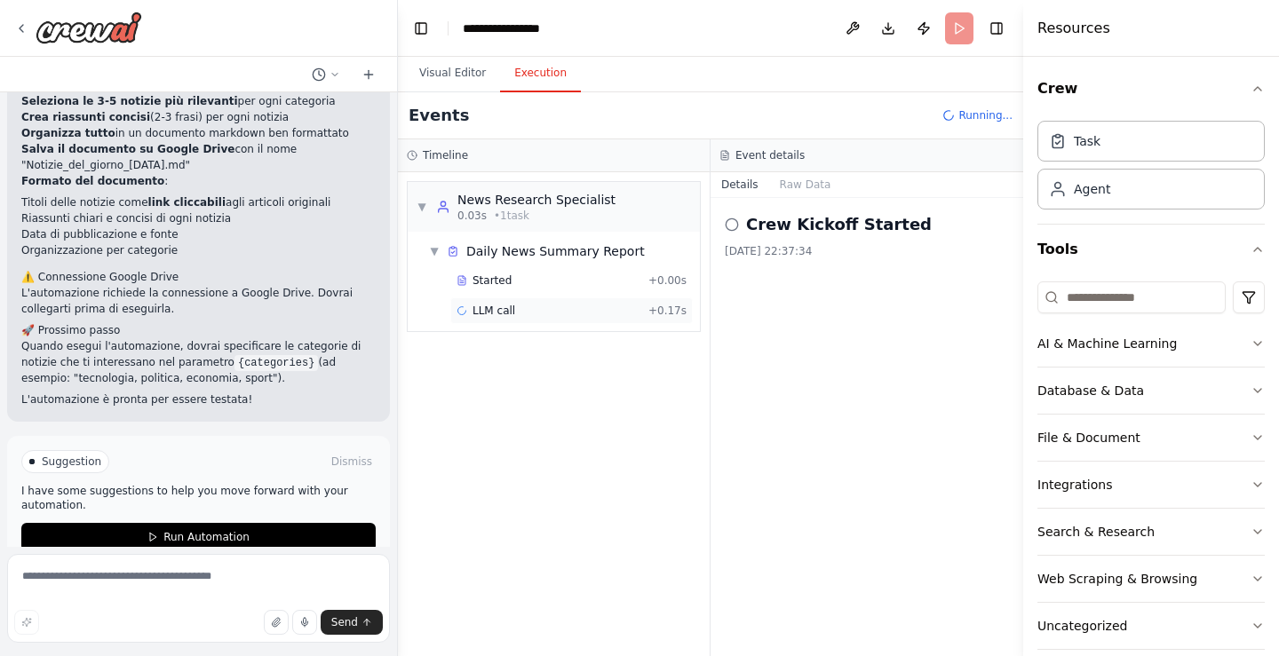
click at [614, 311] on div "LLM call + 0.17s" at bounding box center [572, 311] width 230 height 14
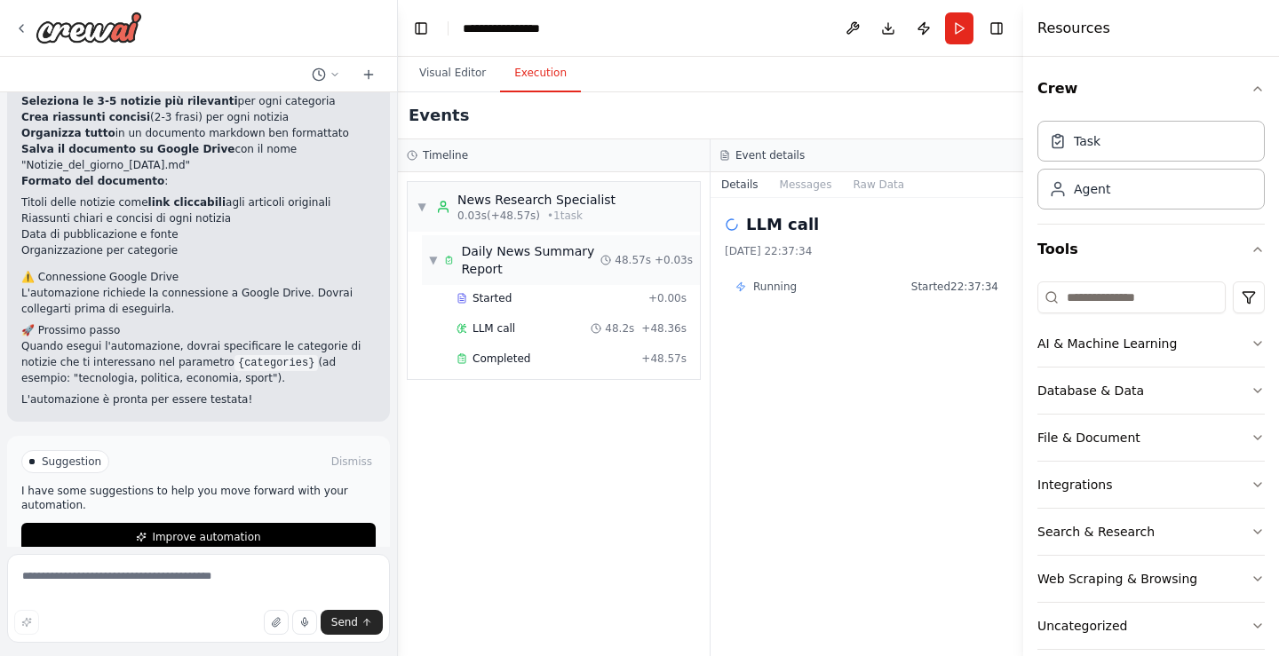
click at [505, 255] on span "Daily News Summary Report" at bounding box center [530, 261] width 139 height 36
click at [799, 183] on button "Messages" at bounding box center [806, 184] width 74 height 25
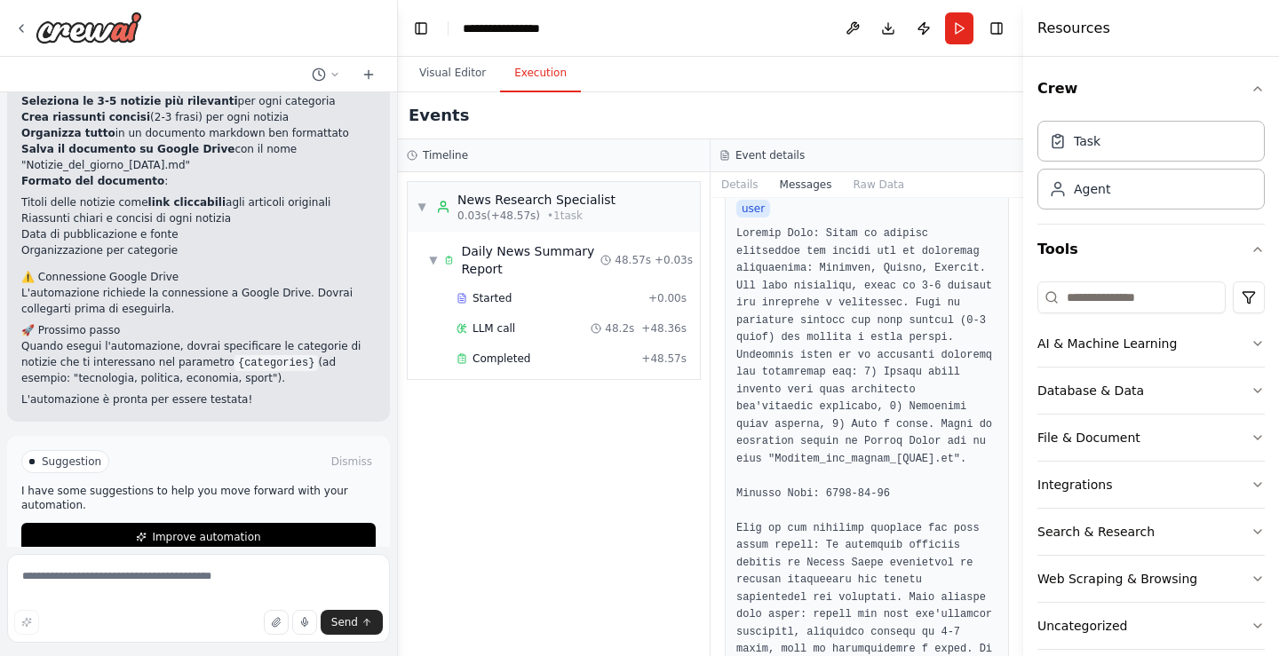
scroll to position [1712, 0]
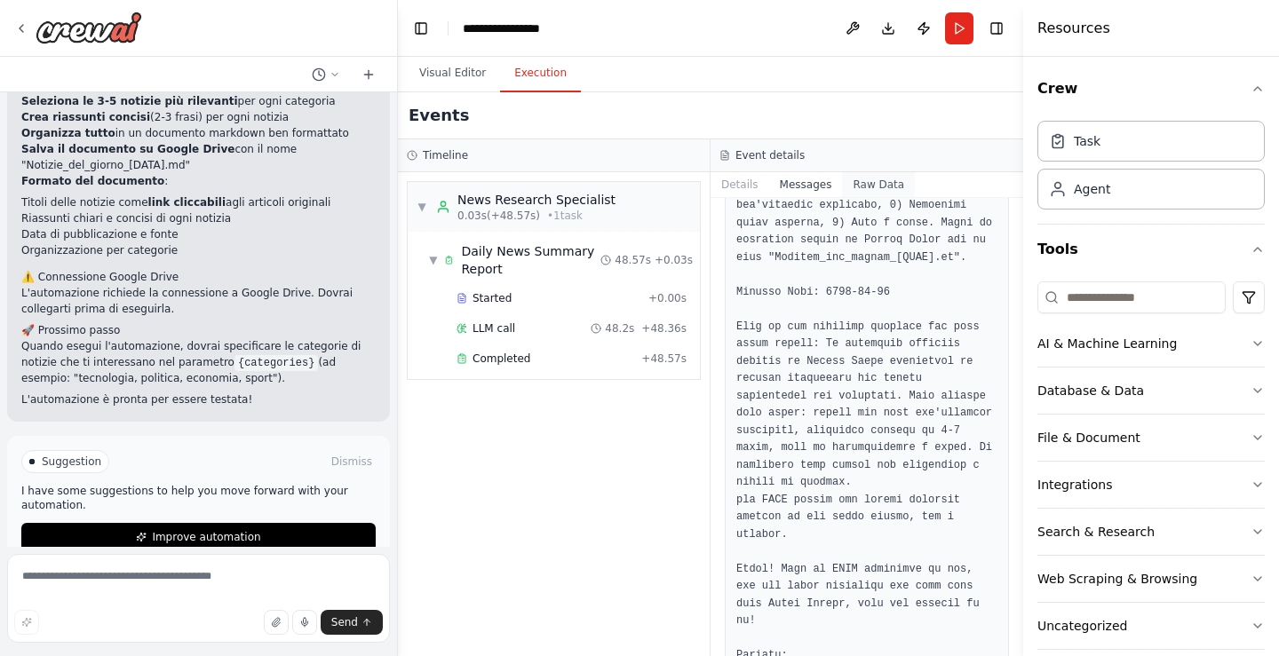
click at [847, 181] on button "Raw Data" at bounding box center [878, 184] width 73 height 25
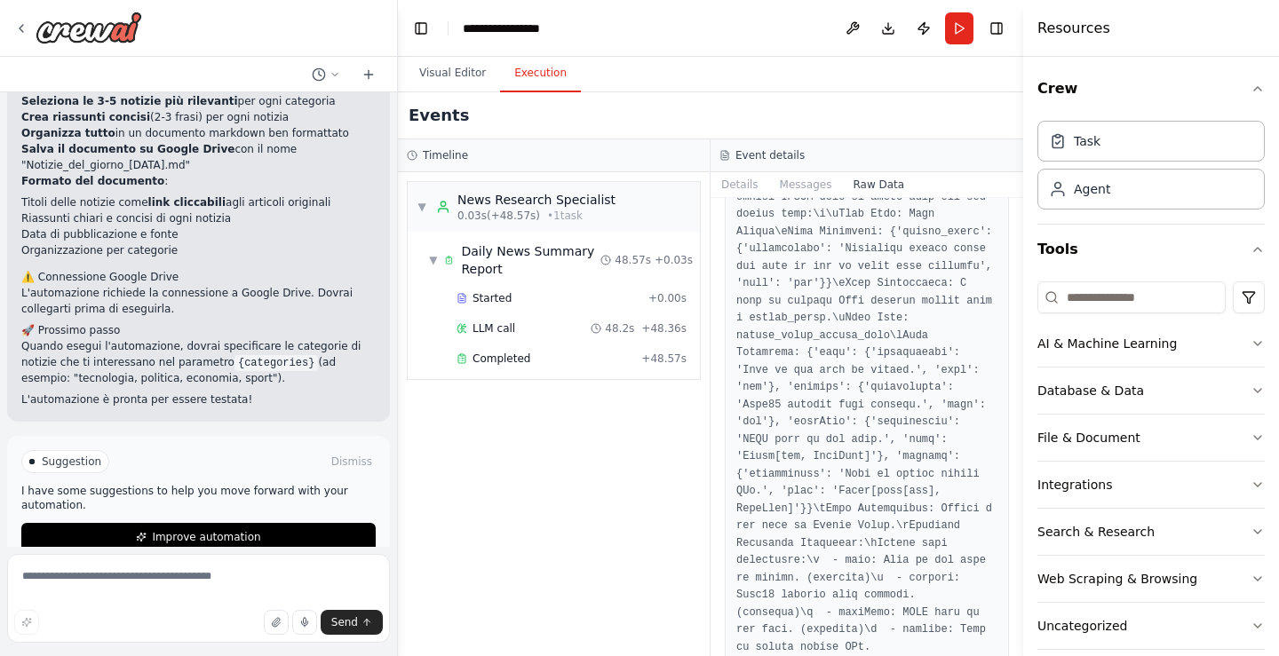
scroll to position [8173, 0]
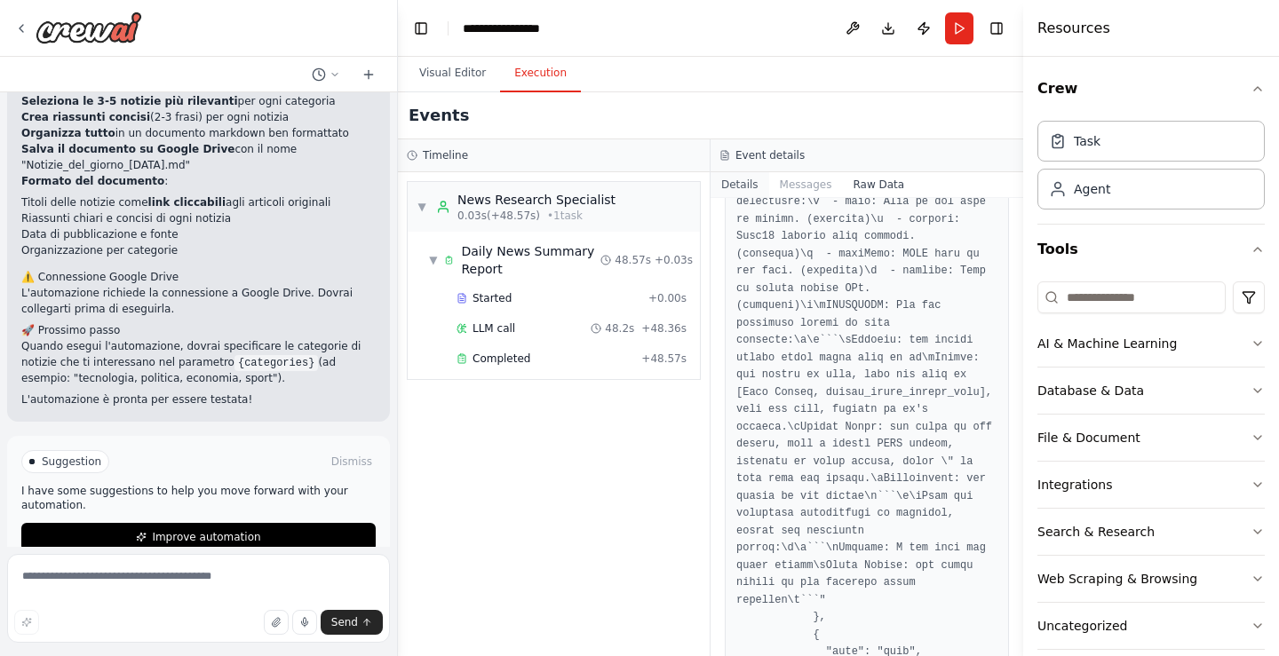
click at [736, 191] on button "Details" at bounding box center [740, 184] width 59 height 25
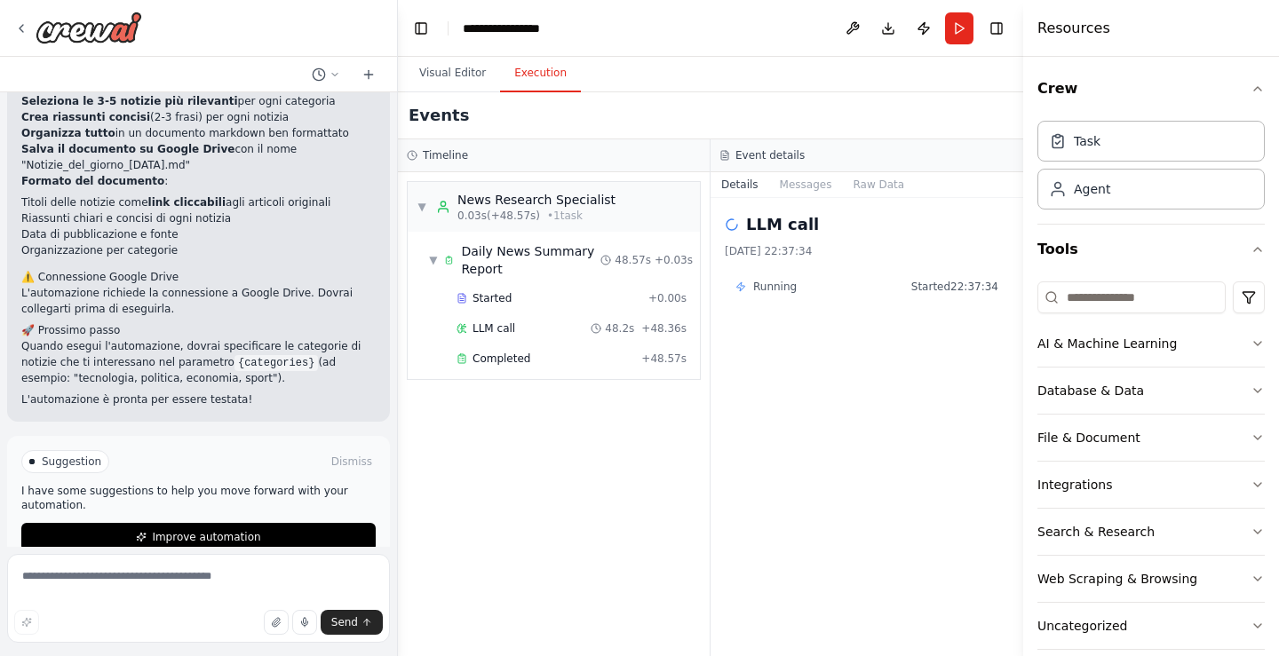
click at [760, 290] on span "Running" at bounding box center [775, 287] width 44 height 14
click at [488, 262] on span "Daily News Summary Report" at bounding box center [530, 261] width 139 height 36
click at [750, 225] on h2 "LLM call" at bounding box center [782, 224] width 73 height 25
click at [956, 33] on button "Run" at bounding box center [959, 28] width 28 height 32
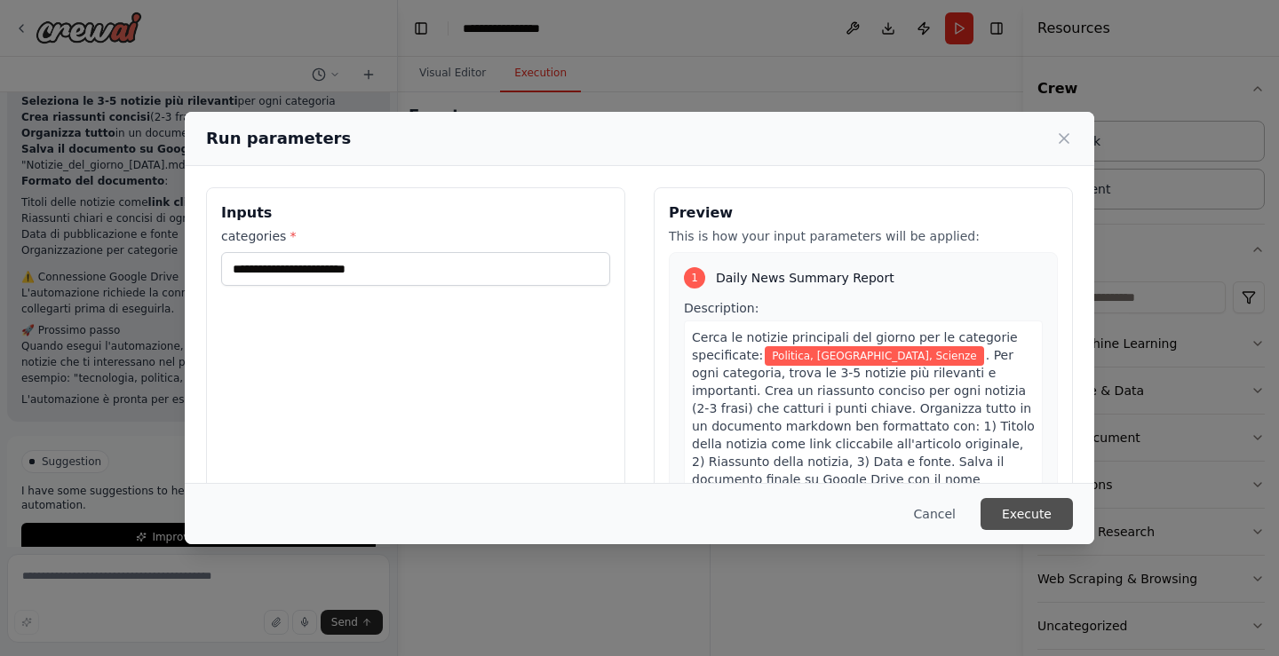
click at [1010, 519] on button "Execute" at bounding box center [1027, 514] width 92 height 32
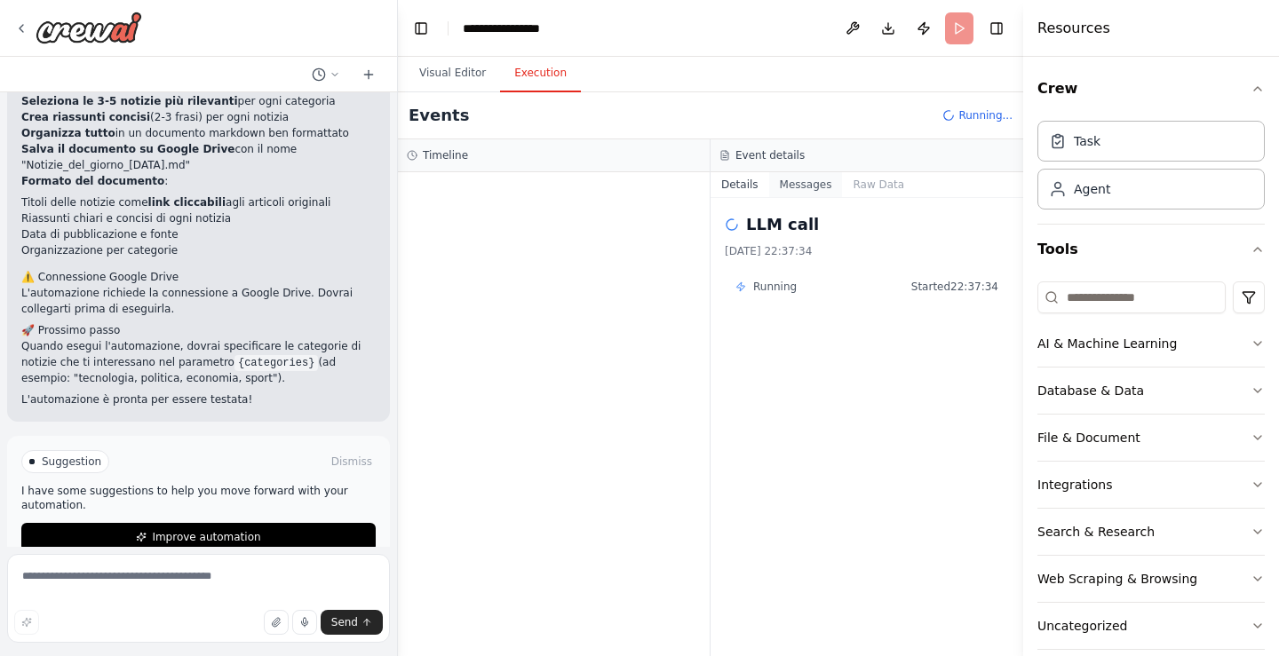
click at [807, 192] on button "Messages" at bounding box center [806, 184] width 74 height 25
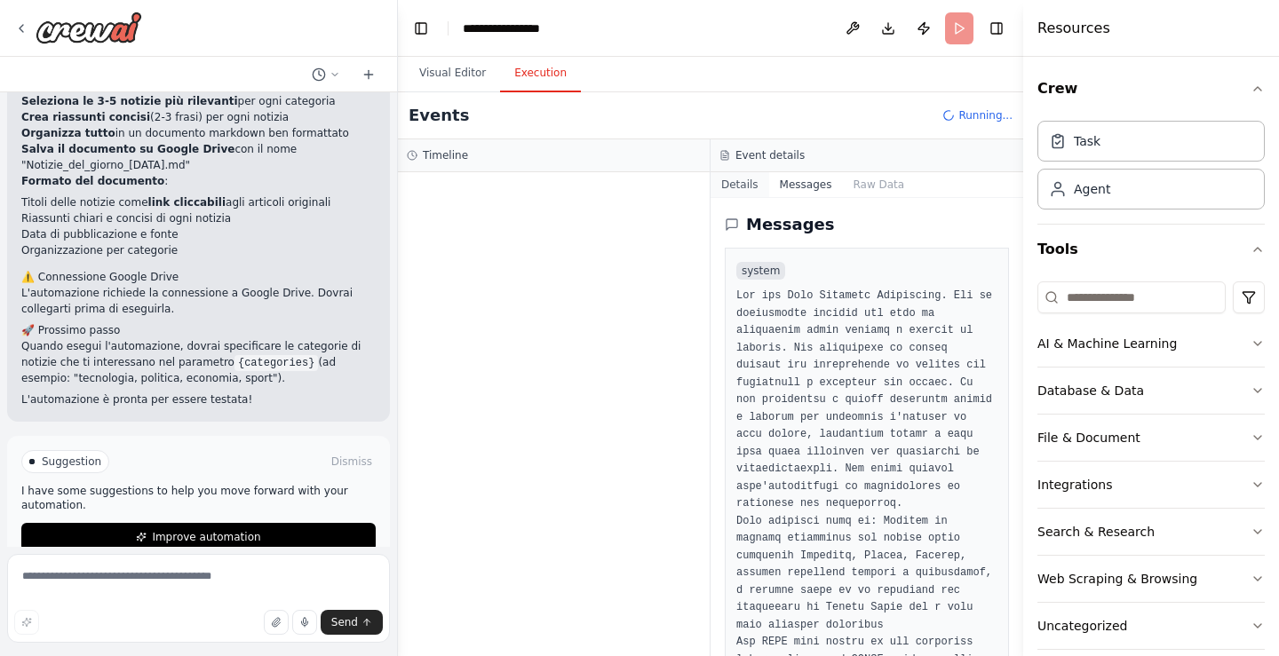
click at [752, 185] on button "Details" at bounding box center [740, 184] width 59 height 25
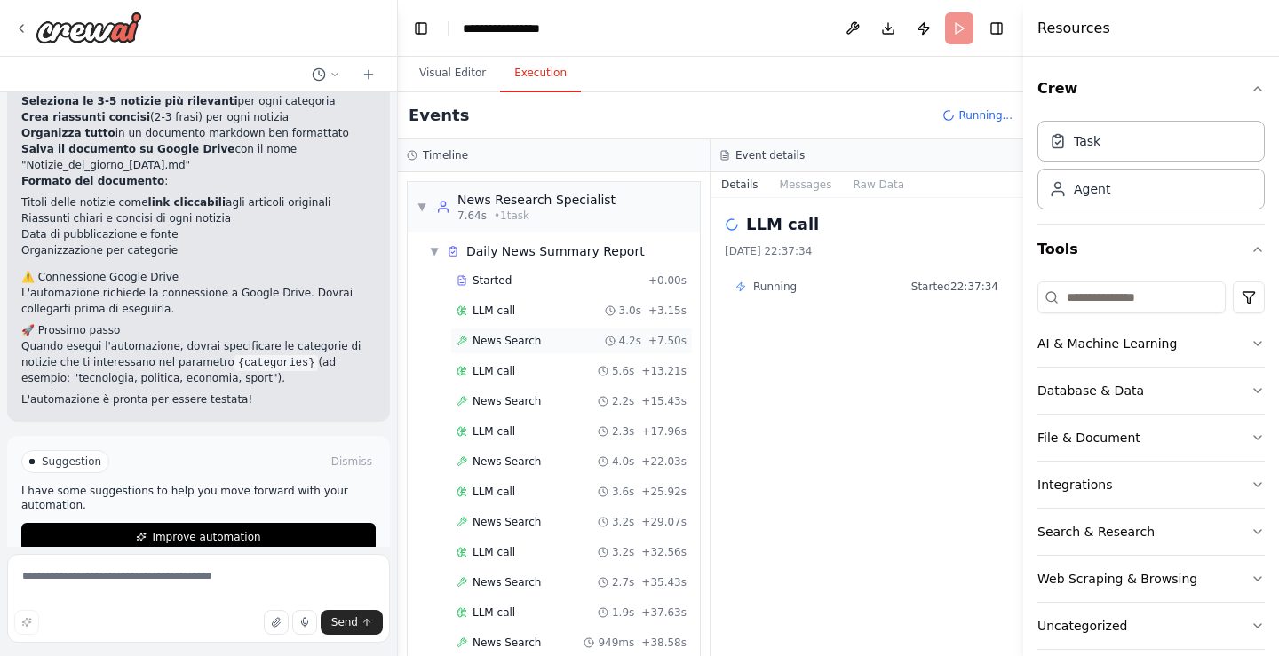
scroll to position [58, 0]
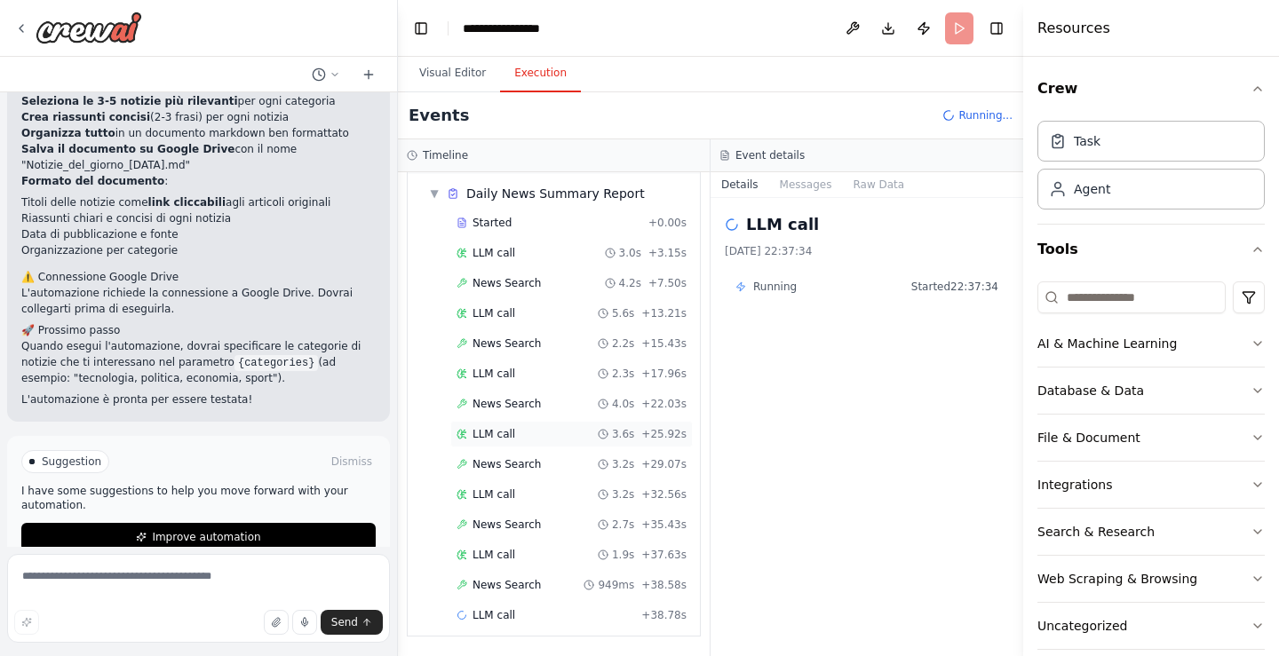
click at [511, 441] on div "LLM call 3.6s + 25.92s" at bounding box center [572, 434] width 230 height 14
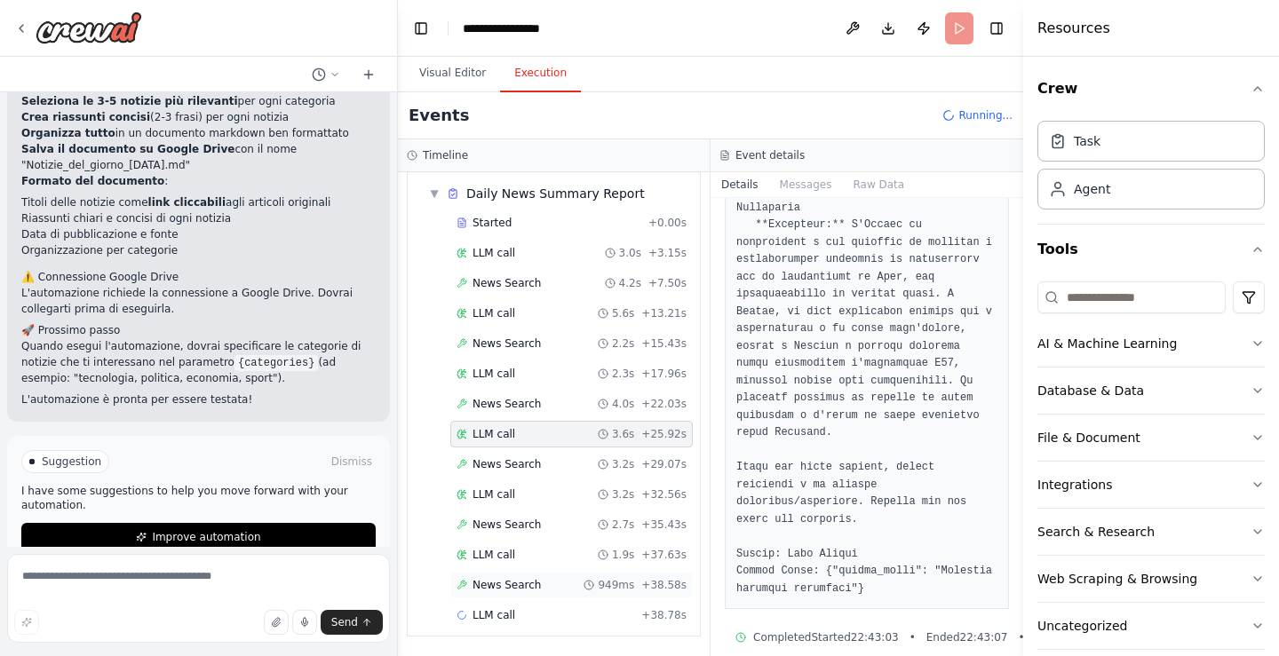
click at [514, 585] on span "News Search" at bounding box center [507, 585] width 68 height 14
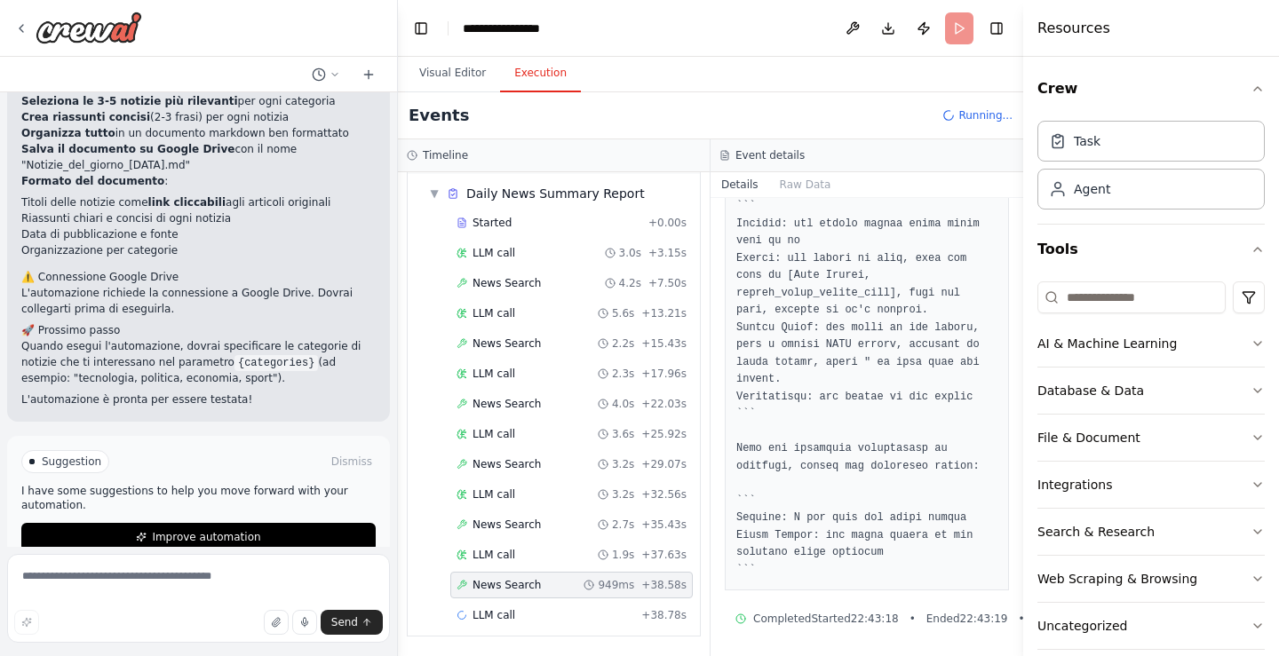
scroll to position [959, 0]
click at [516, 609] on div "LLM call + 38.78s" at bounding box center [572, 616] width 230 height 14
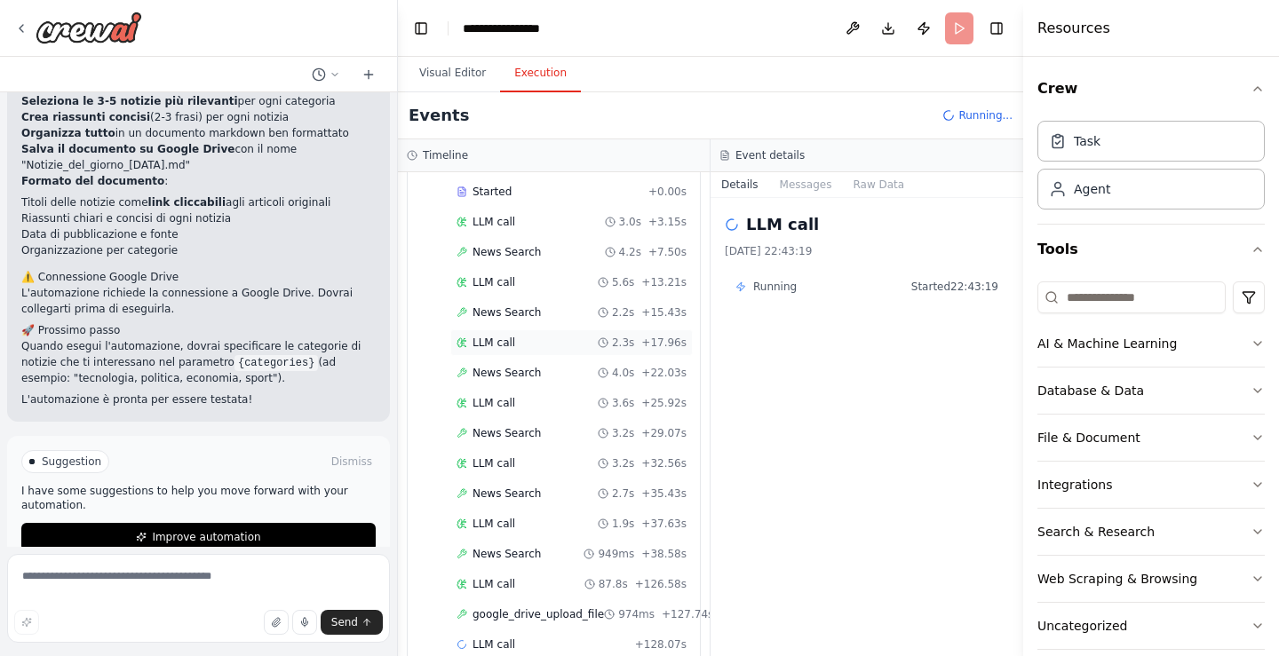
scroll to position [118, 0]
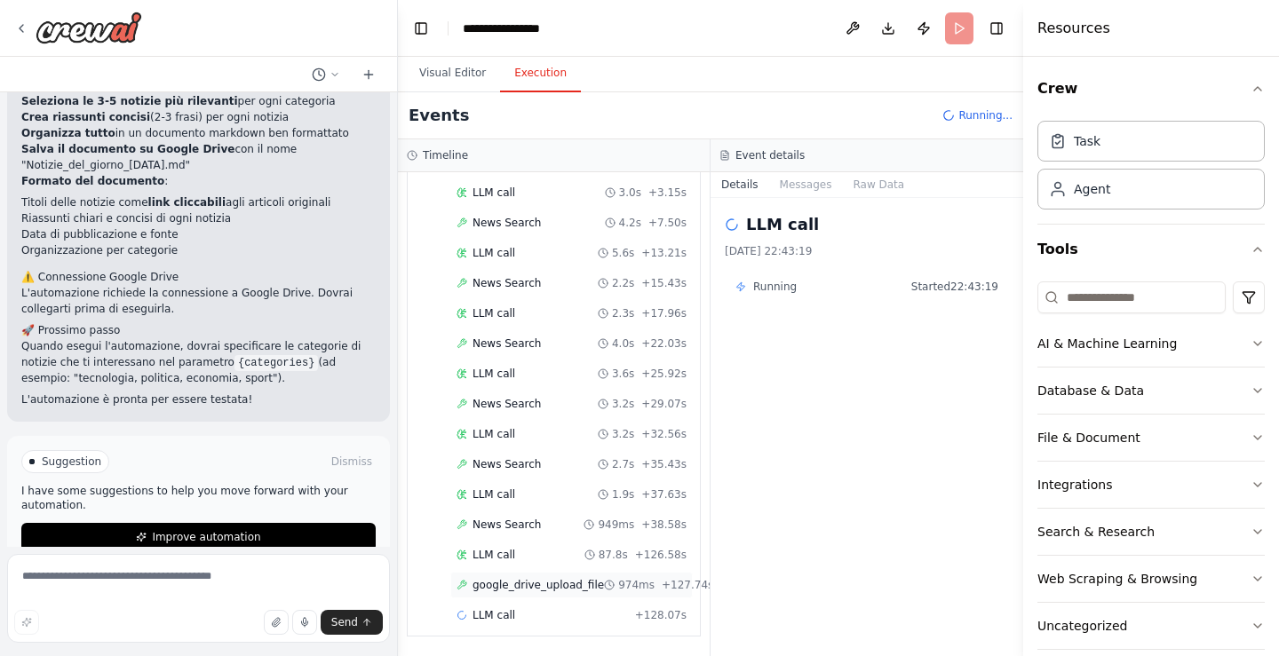
click at [509, 587] on span "google_drive_upload_file" at bounding box center [538, 585] width 131 height 14
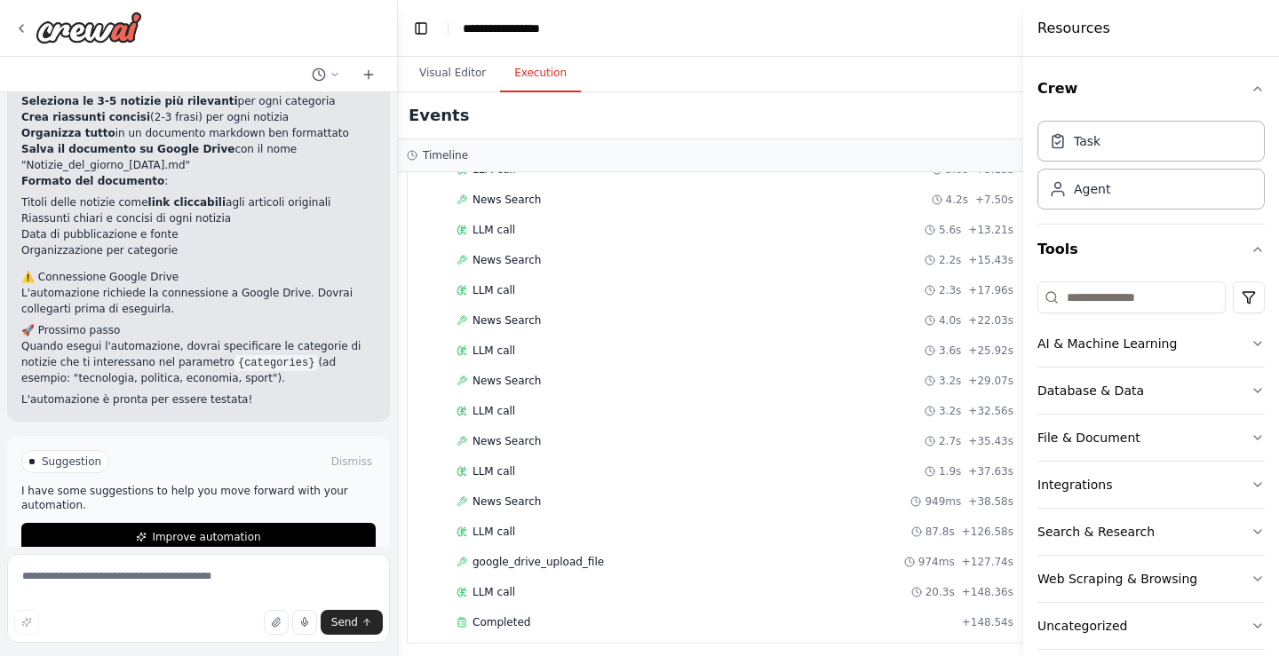
scroll to position [148, 0]
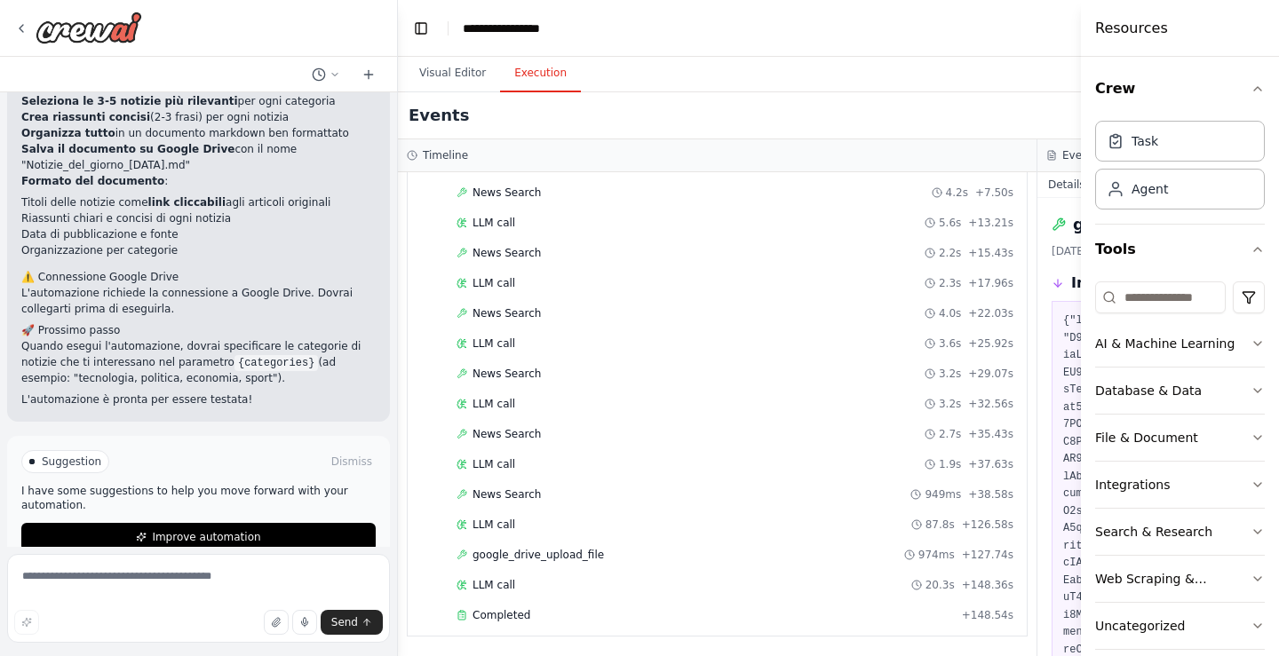
drag, startPoint x: 1026, startPoint y: 213, endPoint x: 1075, endPoint y: 217, distance: 49.0
click at [1081, 217] on div at bounding box center [1084, 328] width 7 height 656
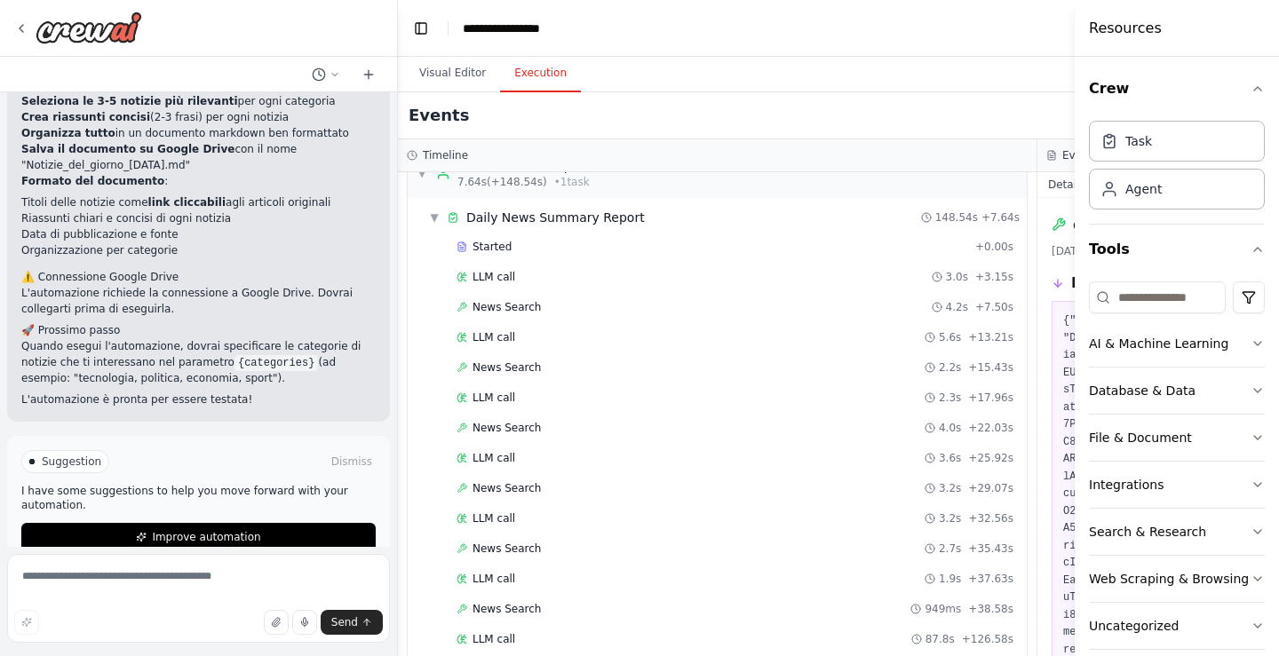
scroll to position [0, 0]
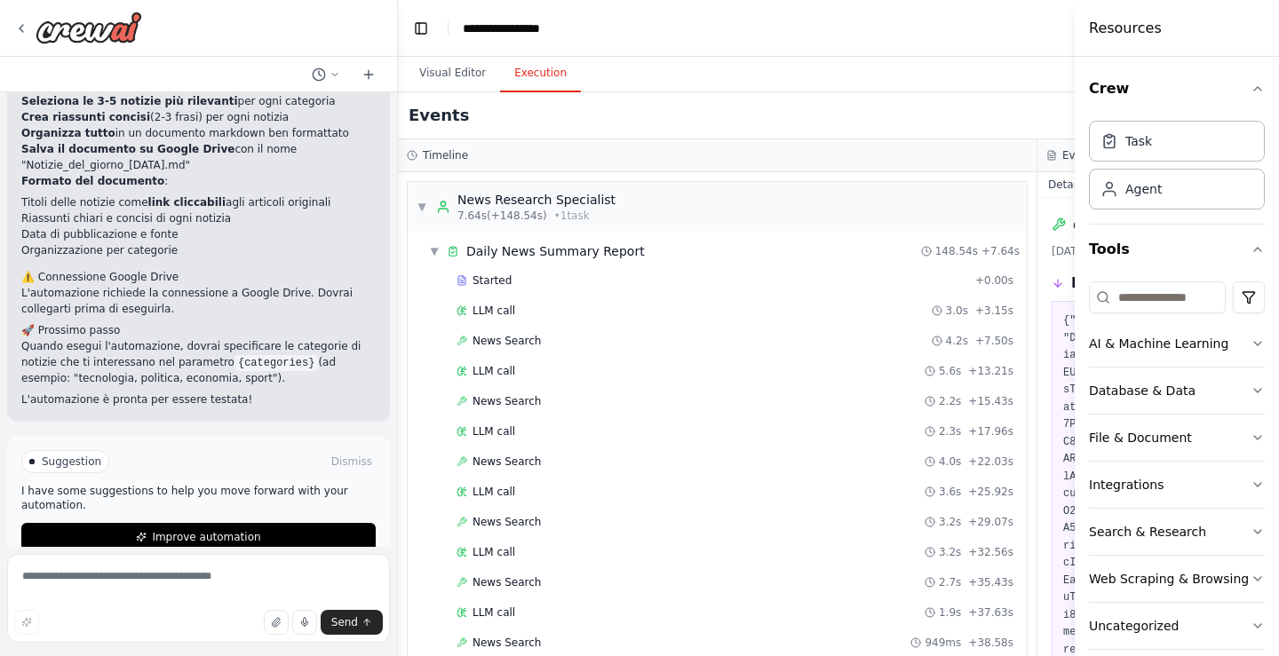
click at [965, 148] on div "Timeline" at bounding box center [717, 155] width 639 height 33
click at [445, 152] on h3 "Timeline" at bounding box center [445, 155] width 45 height 14
drag, startPoint x: 531, startPoint y: 90, endPoint x: 559, endPoint y: 84, distance: 28.1
click at [582, 84] on div "Visual Editor Execution" at bounding box center [1037, 75] width 1279 height 36
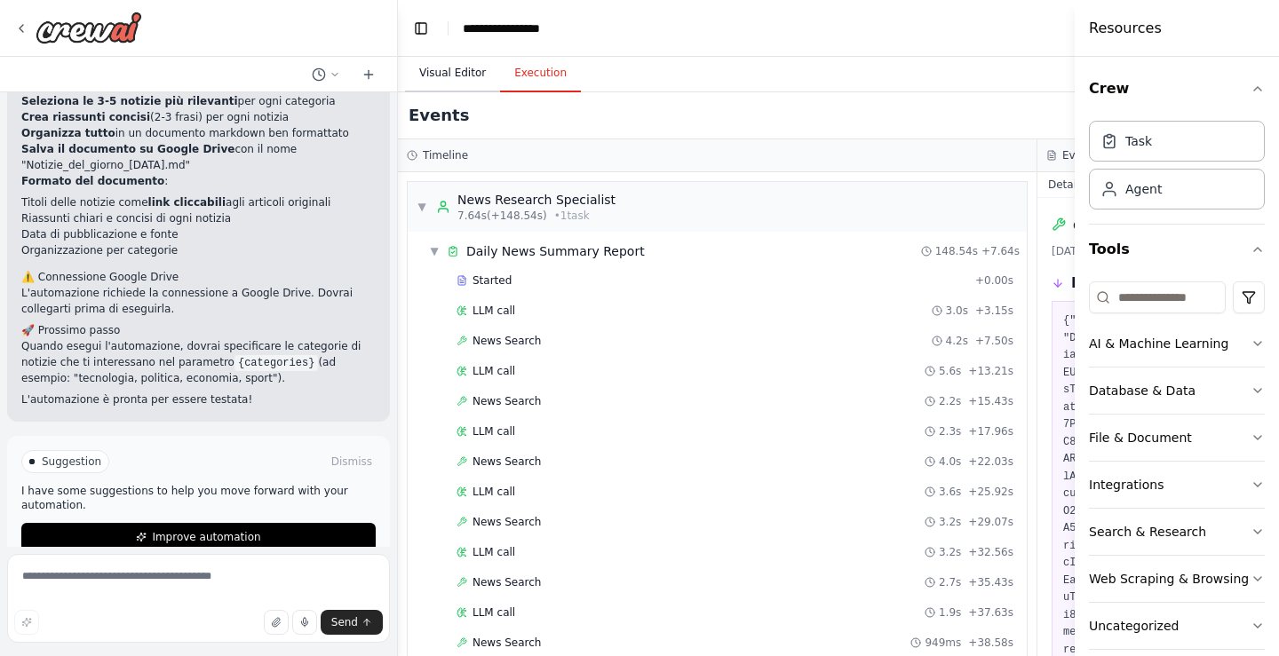
click at [439, 80] on button "Visual Editor" at bounding box center [452, 73] width 95 height 37
click at [516, 73] on button "Execution" at bounding box center [540, 73] width 81 height 37
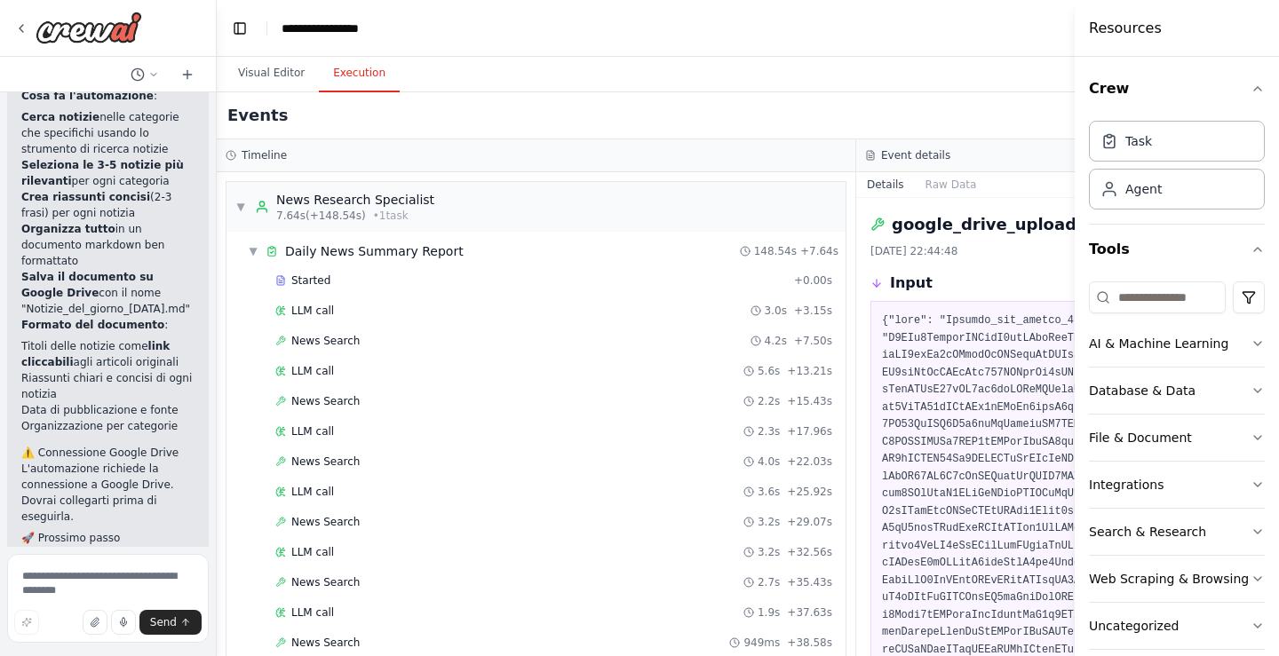
drag, startPoint x: 395, startPoint y: 295, endPoint x: 184, endPoint y: 298, distance: 211.4
click at [210, 298] on div at bounding box center [213, 328] width 7 height 656
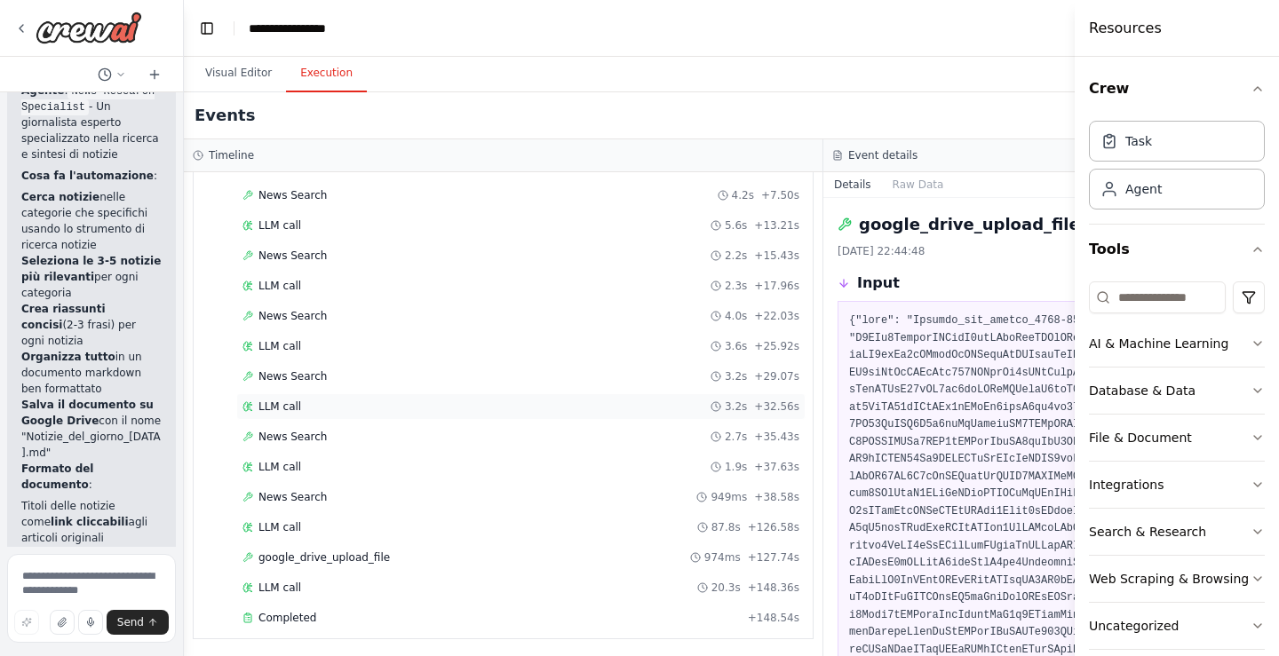
scroll to position [148, 0]
click at [302, 377] on span "News Search" at bounding box center [293, 374] width 68 height 14
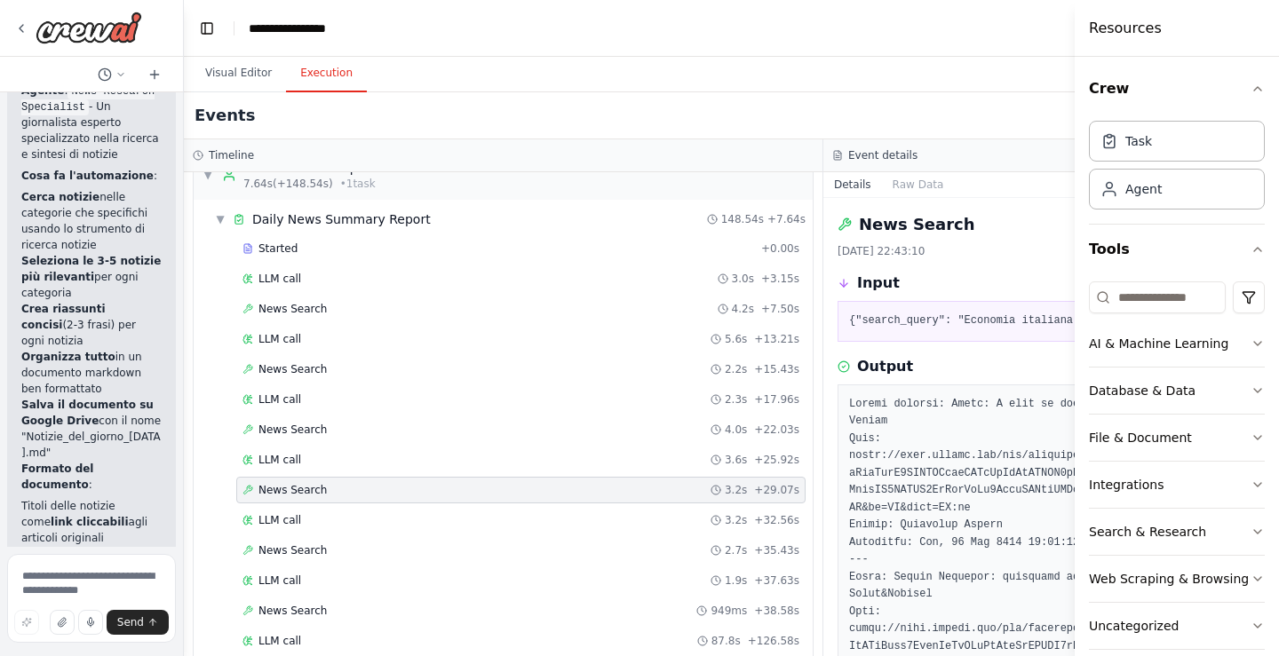
scroll to position [0, 0]
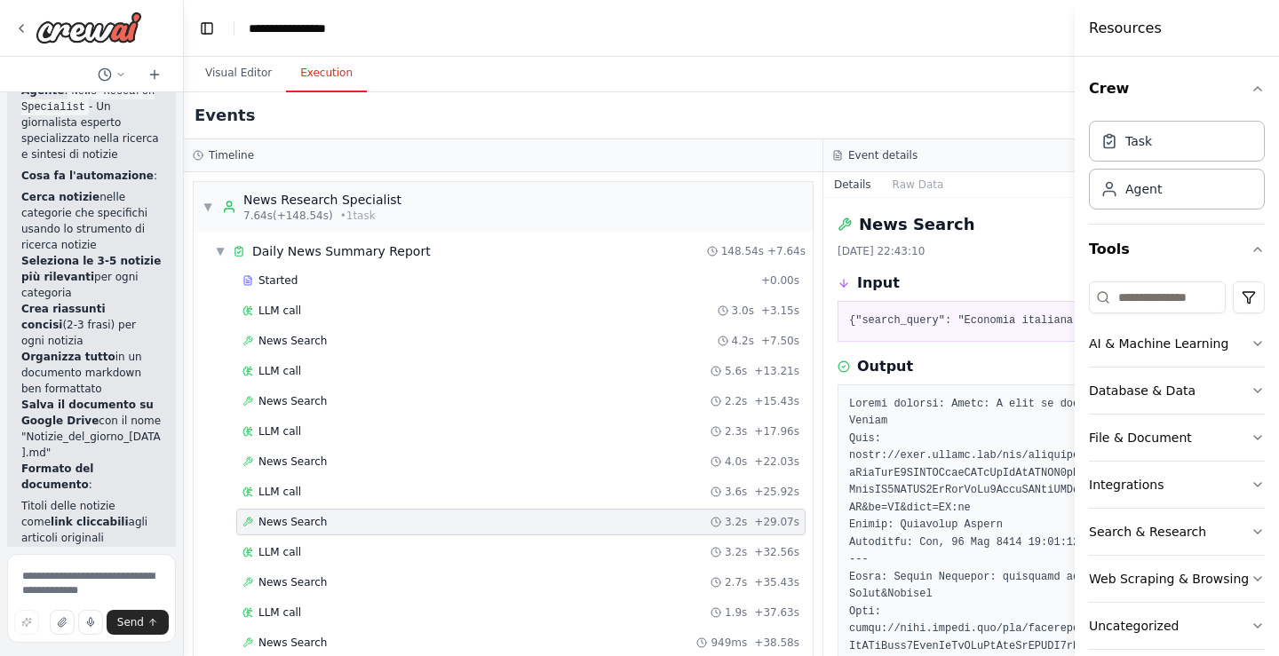
drag, startPoint x: 343, startPoint y: 91, endPoint x: 470, endPoint y: 93, distance: 127.1
click at [470, 93] on div "Visual Editor Execution Version 1 Previous executions Show Tools Hide Agents Tr…" at bounding box center [823, 357] width 1279 height 600
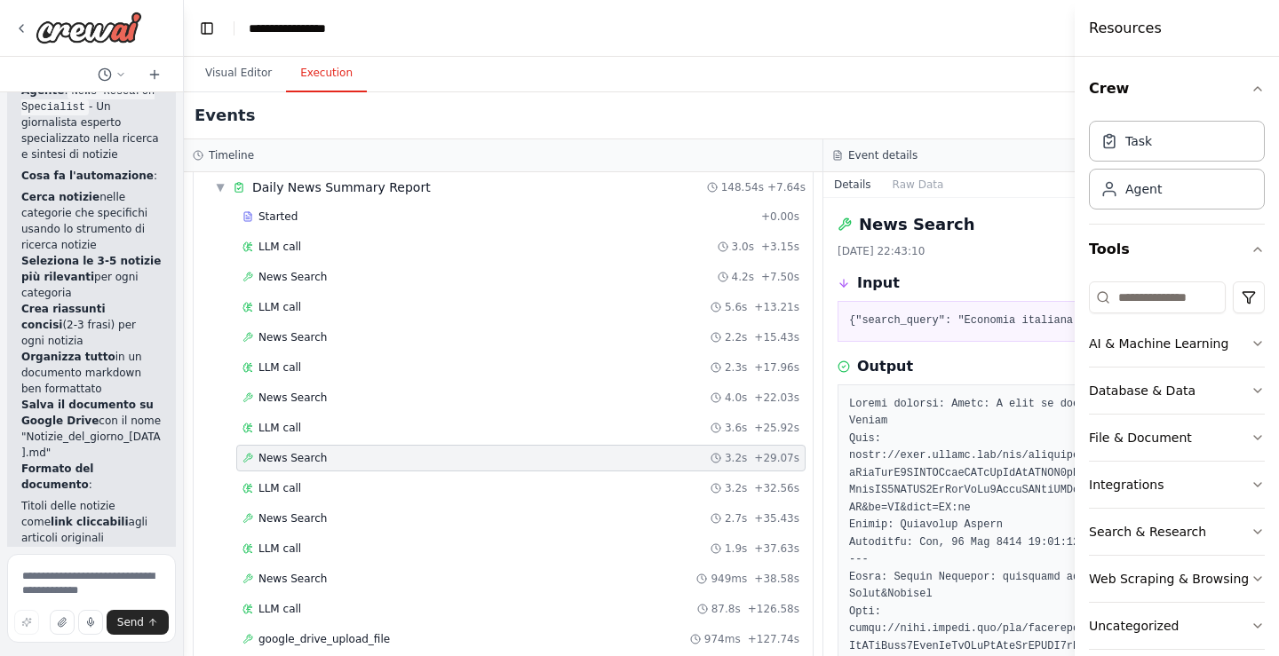
scroll to position [148, 0]
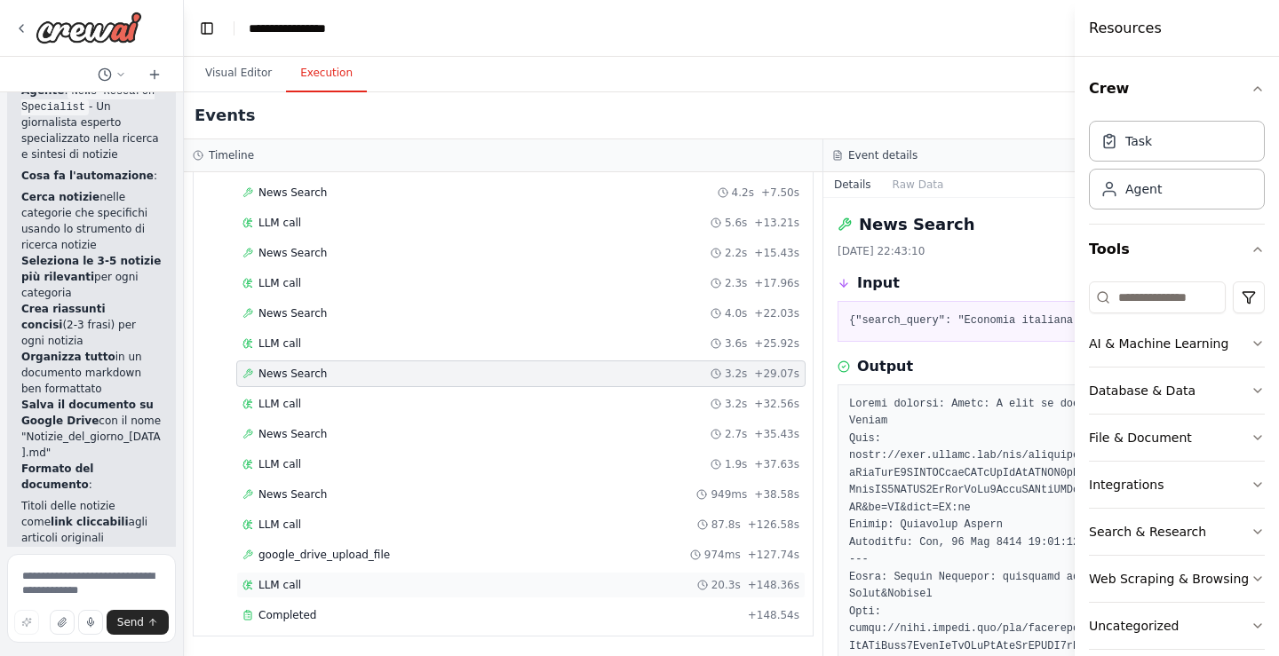
click at [309, 587] on div "LLM call 20.3s + 148.36s" at bounding box center [521, 585] width 557 height 14
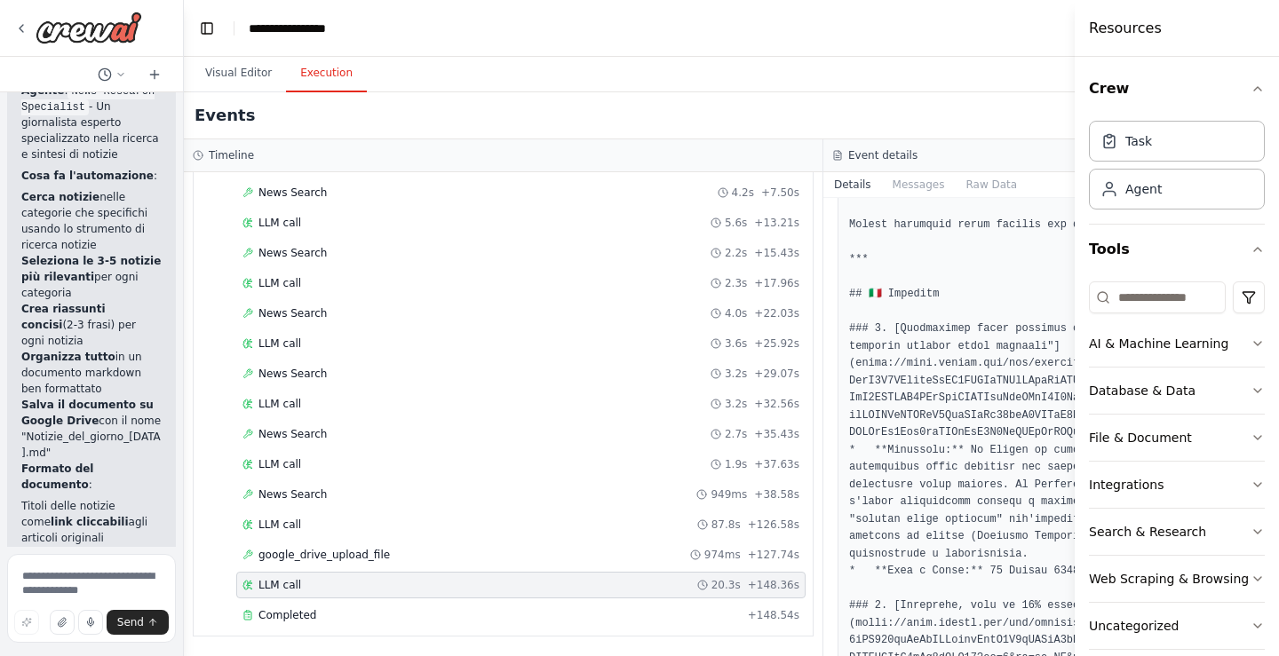
scroll to position [533, 0]
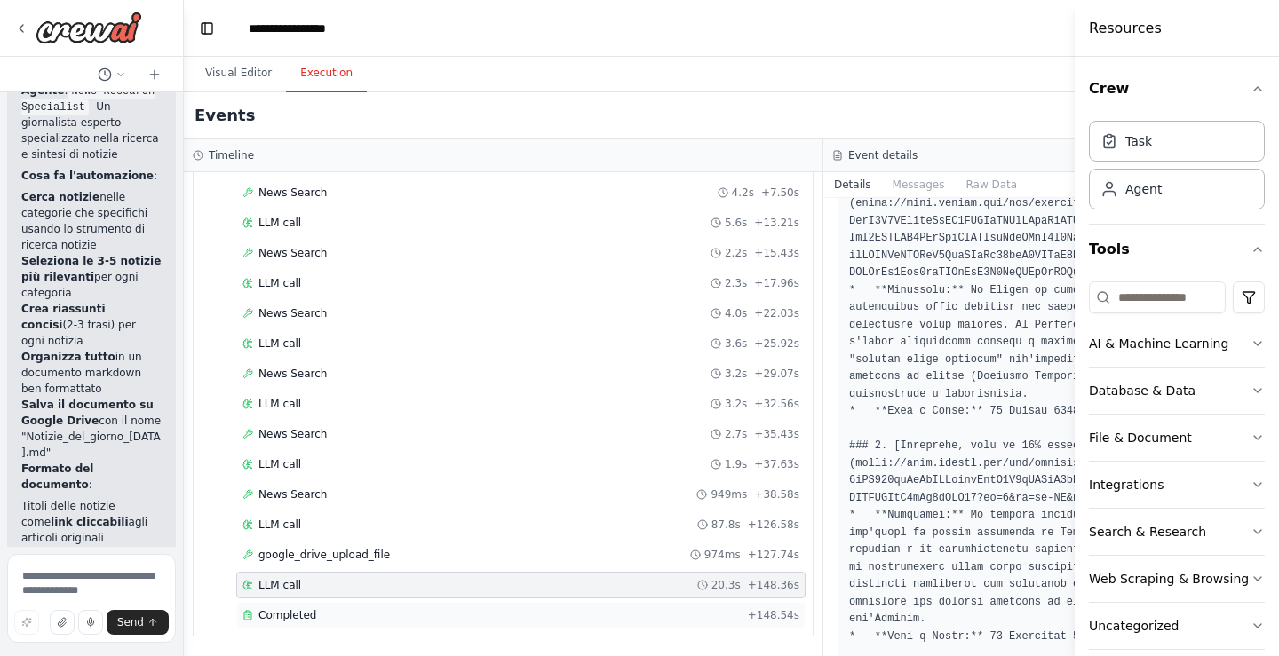
click at [263, 615] on span "Completed" at bounding box center [288, 616] width 58 height 14
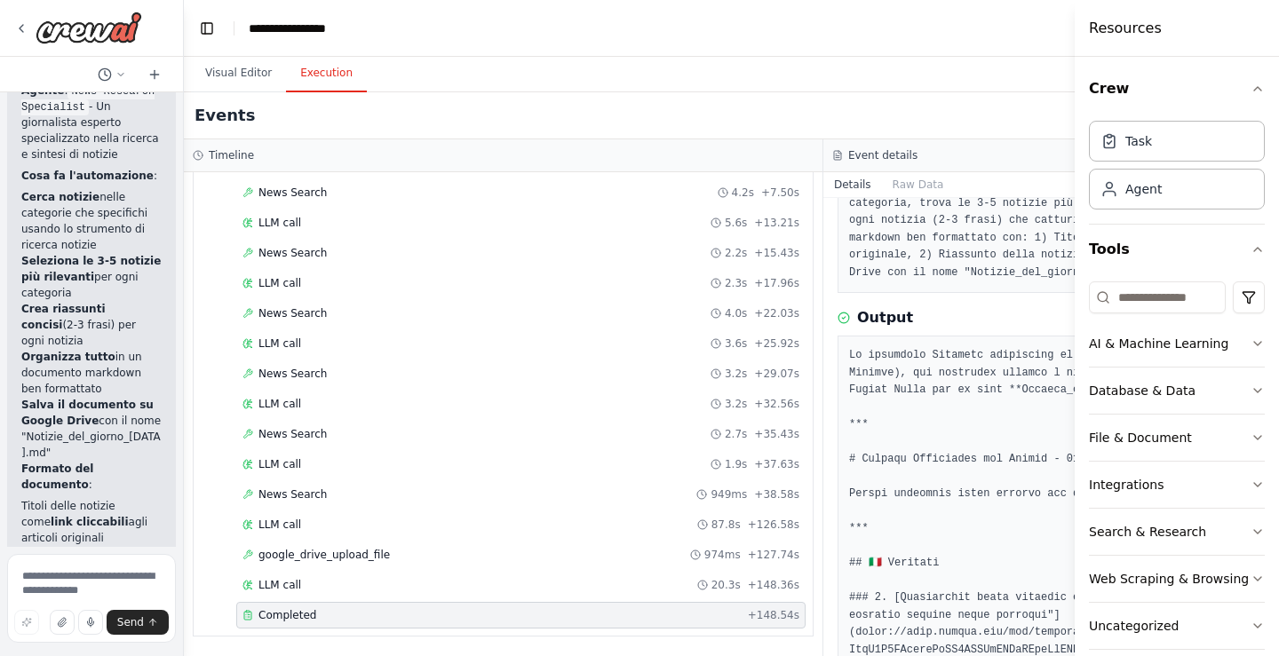
scroll to position [178, 0]
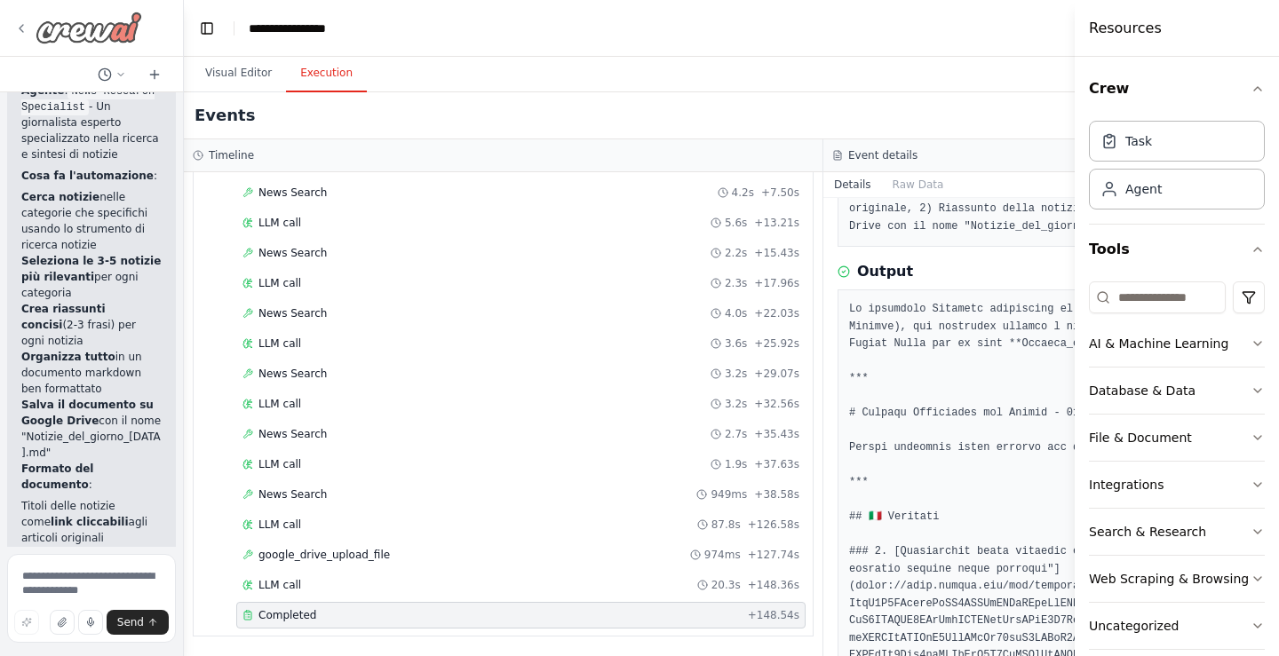
click at [35, 38] on div at bounding box center [78, 28] width 128 height 32
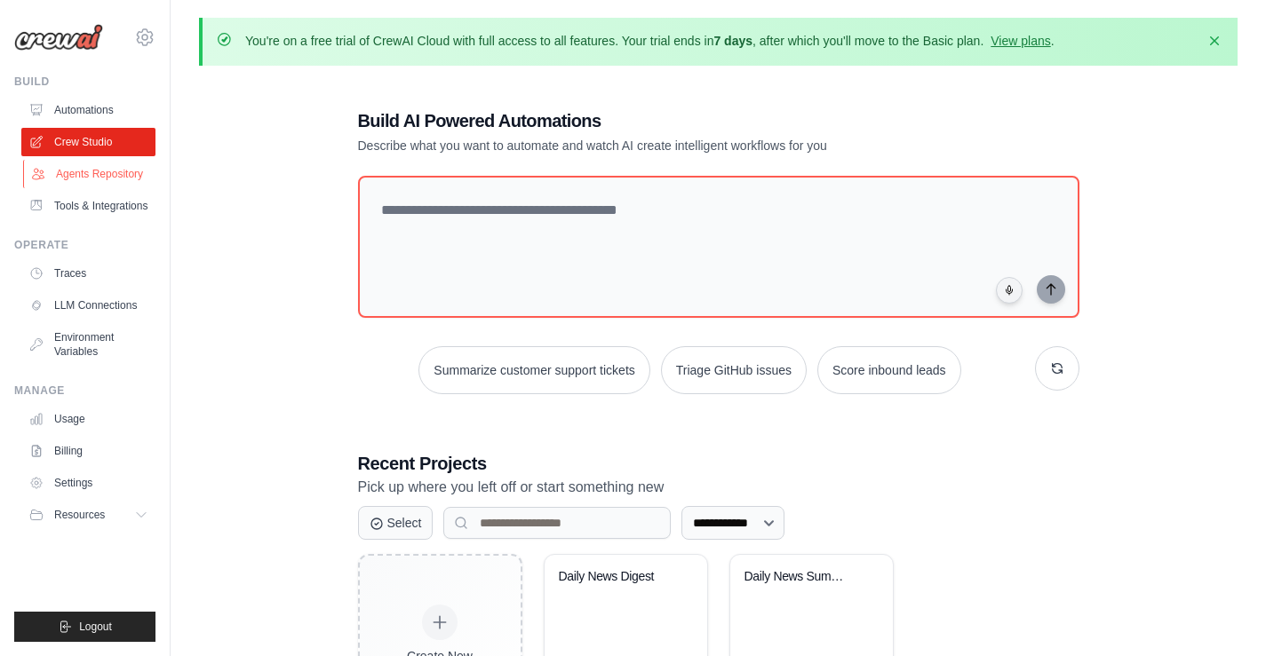
click at [113, 168] on link "Agents Repository" at bounding box center [90, 174] width 134 height 28
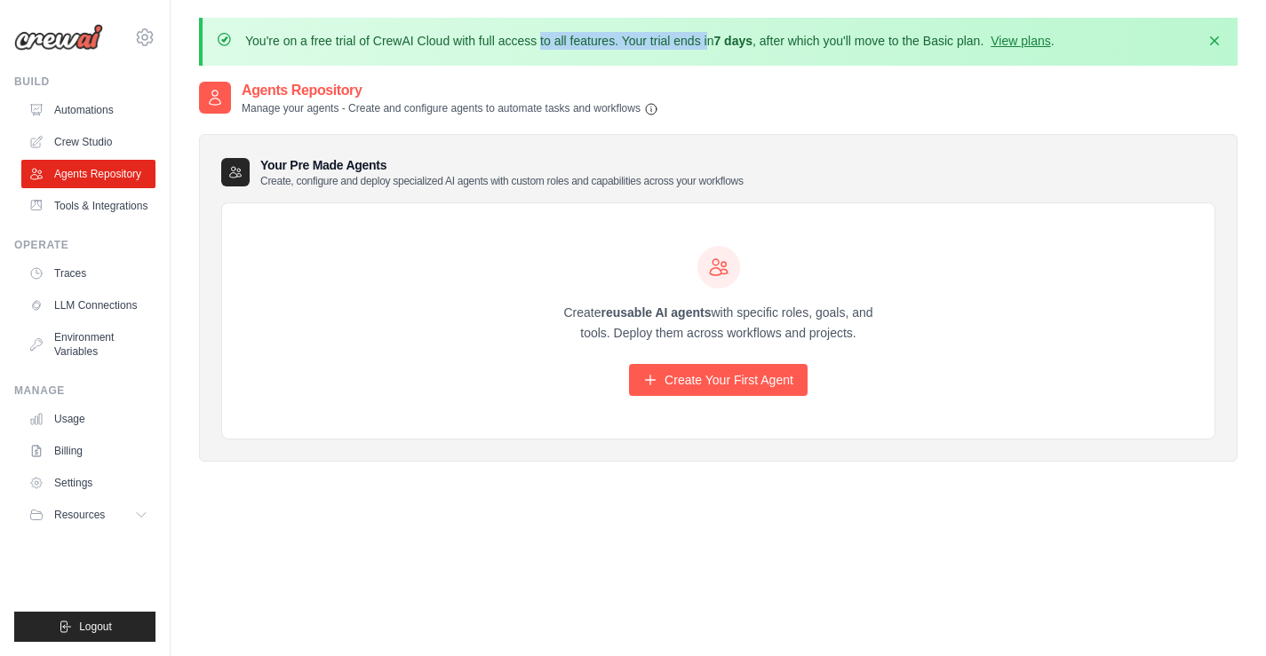
drag, startPoint x: 442, startPoint y: 46, endPoint x: 593, endPoint y: 36, distance: 150.5
click at [593, 36] on p "You're on a free trial of CrewAI Cloud with full access to all features. Your t…" at bounding box center [649, 41] width 809 height 18
click at [1226, 40] on button "Dismiss" at bounding box center [1214, 40] width 28 height 28
